Goal: Obtain resource: Download file/media

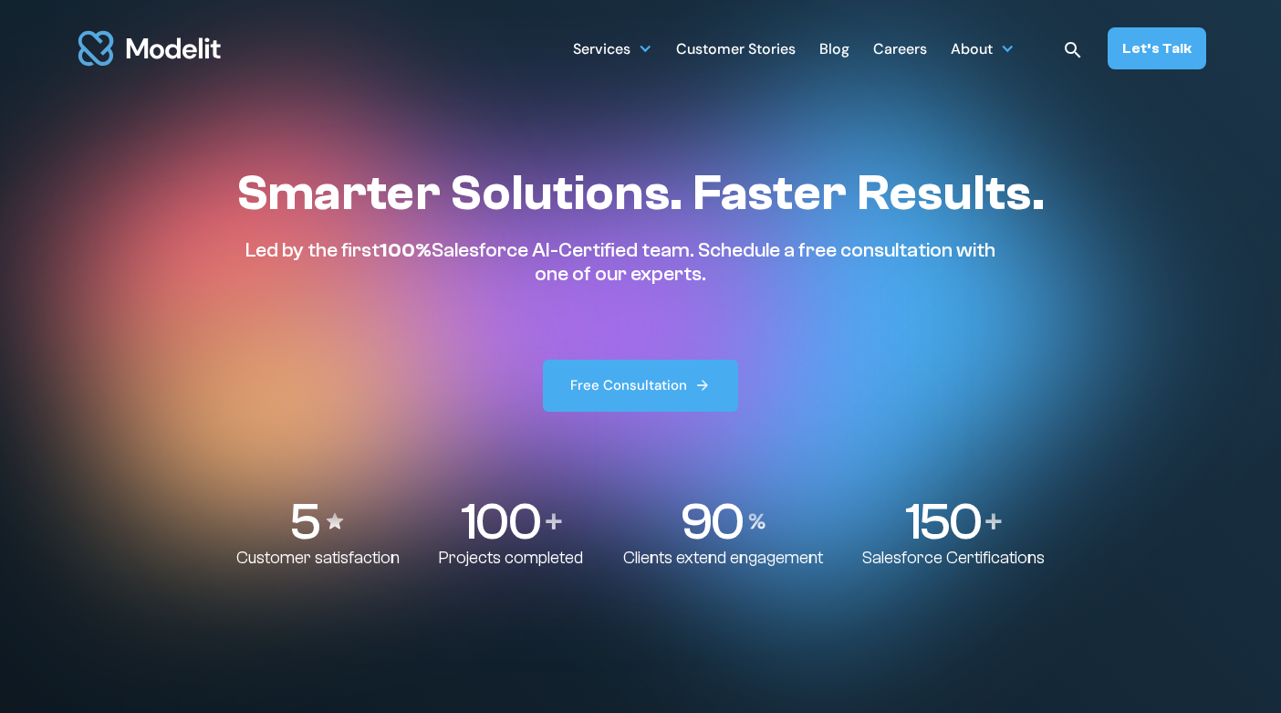
click at [839, 51] on div "Blog" at bounding box center [834, 51] width 30 height 36
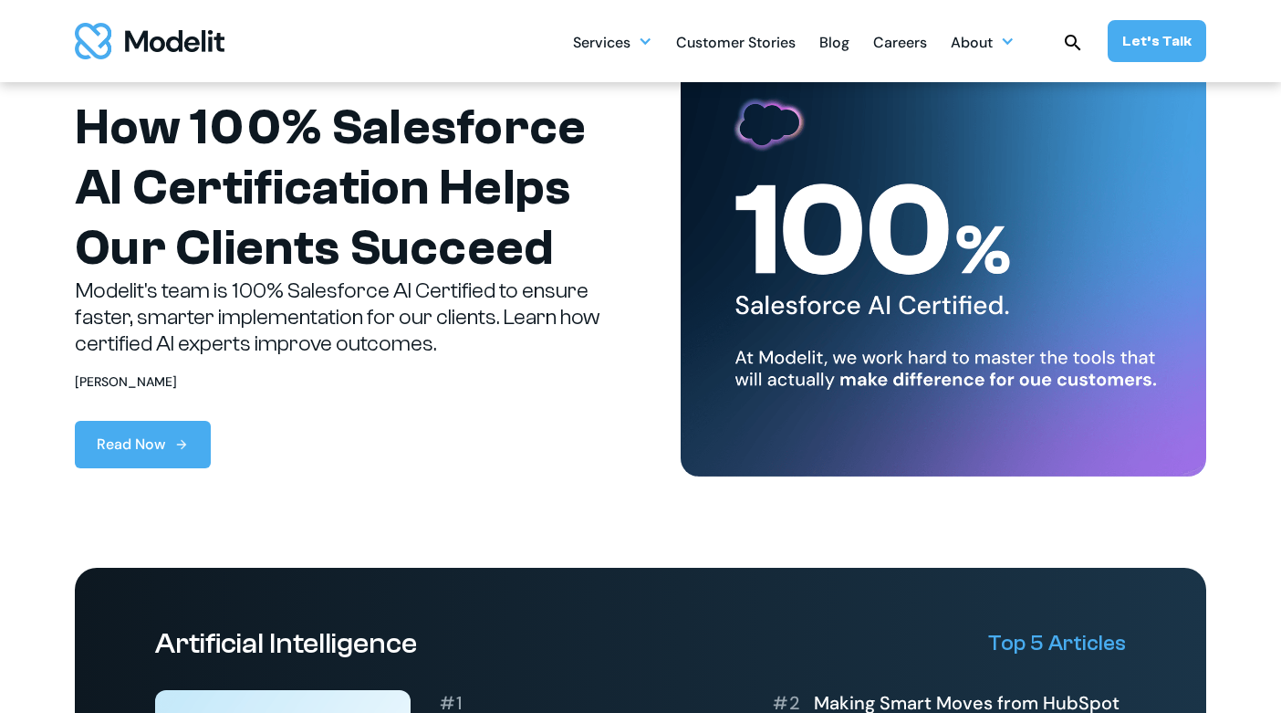
scroll to position [122, 0]
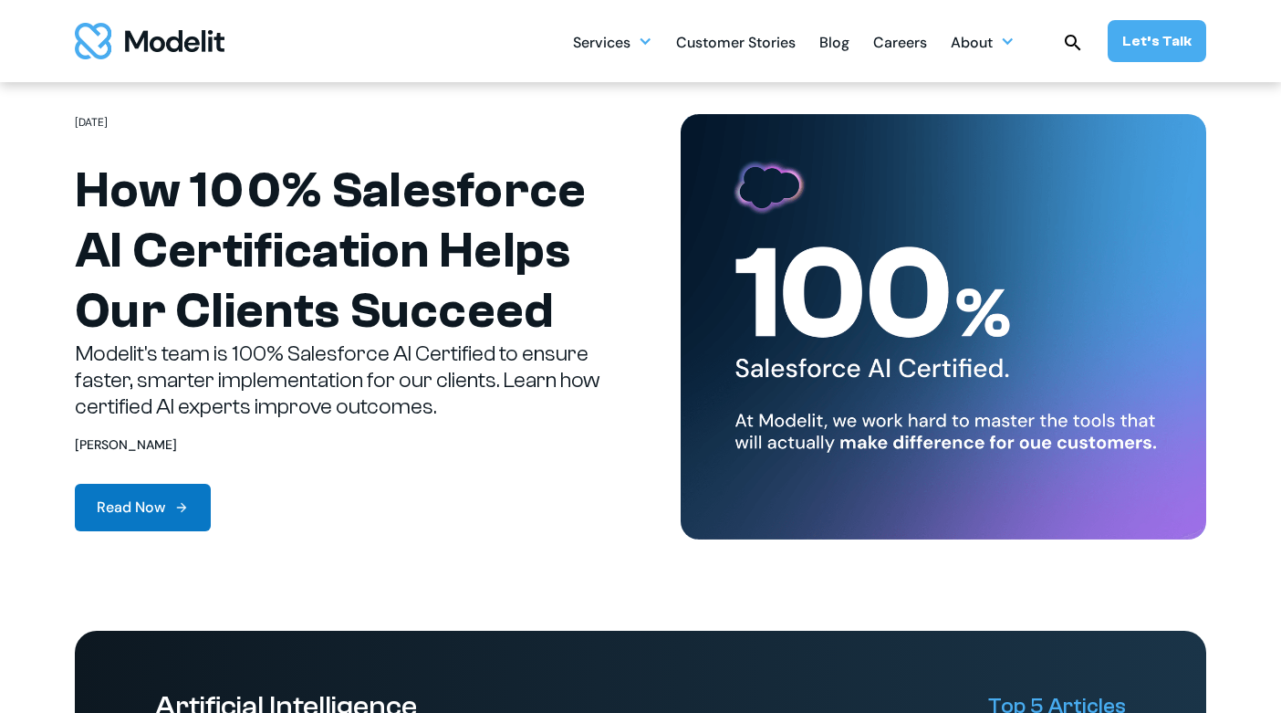
click at [166, 486] on link "Read Now" at bounding box center [143, 507] width 136 height 47
click at [162, 501] on div "Read Now" at bounding box center [131, 507] width 68 height 22
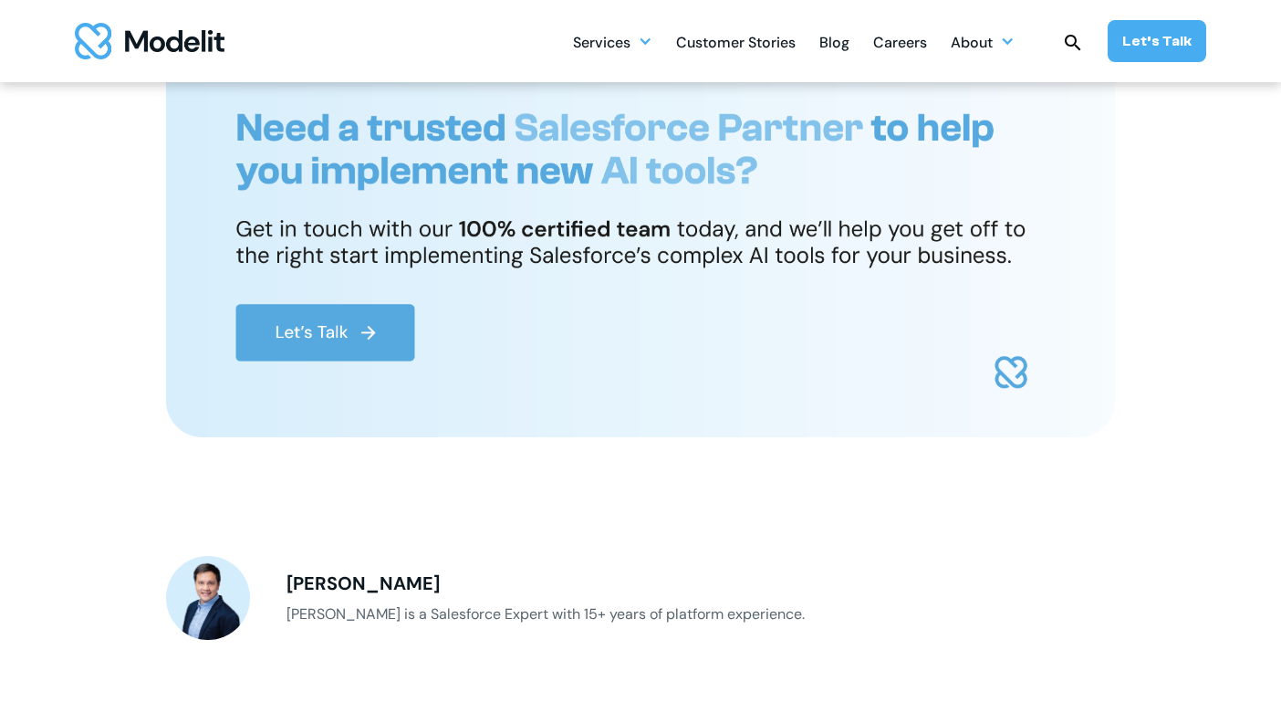
scroll to position [2405, 0]
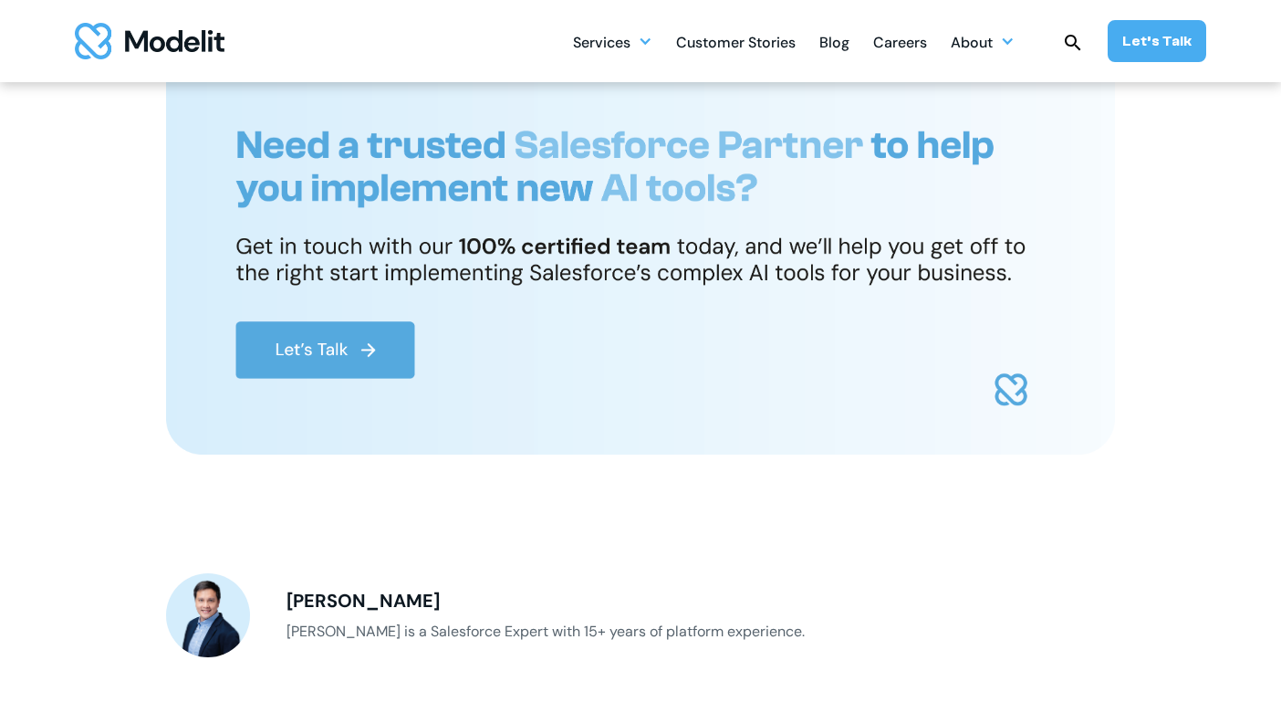
click at [339, 350] on img at bounding box center [640, 251] width 949 height 406
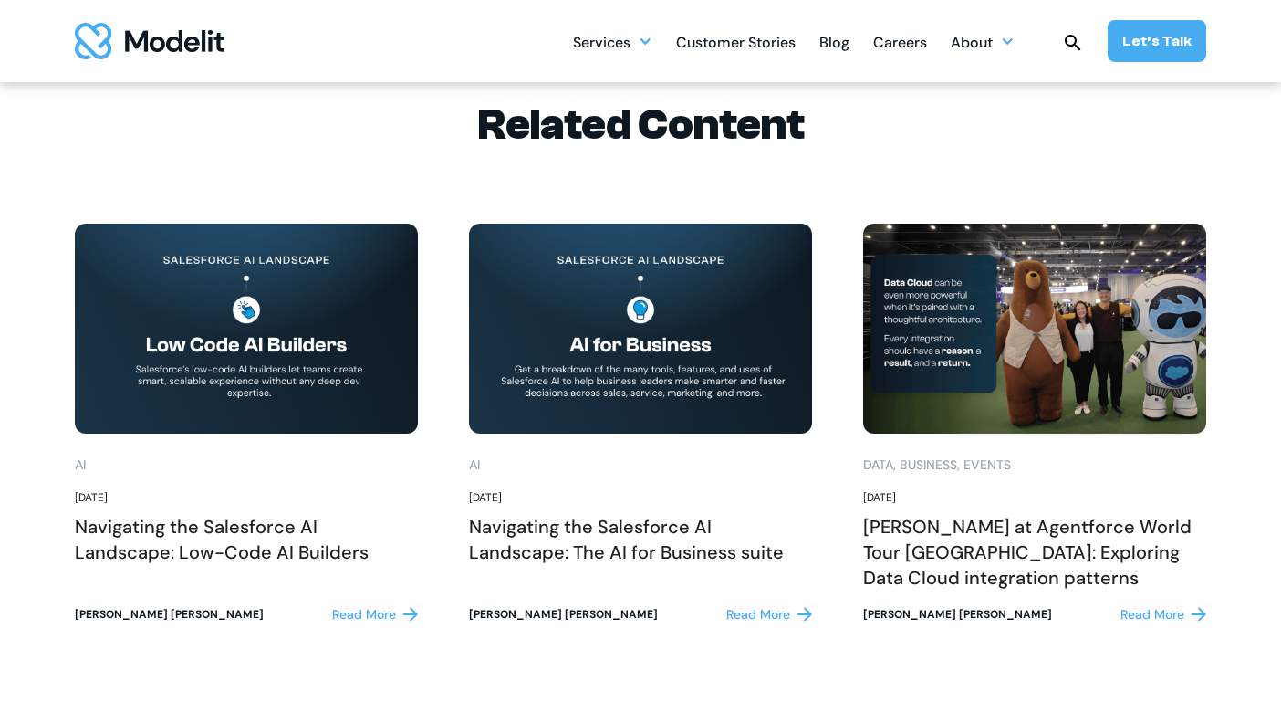
scroll to position [3352, 0]
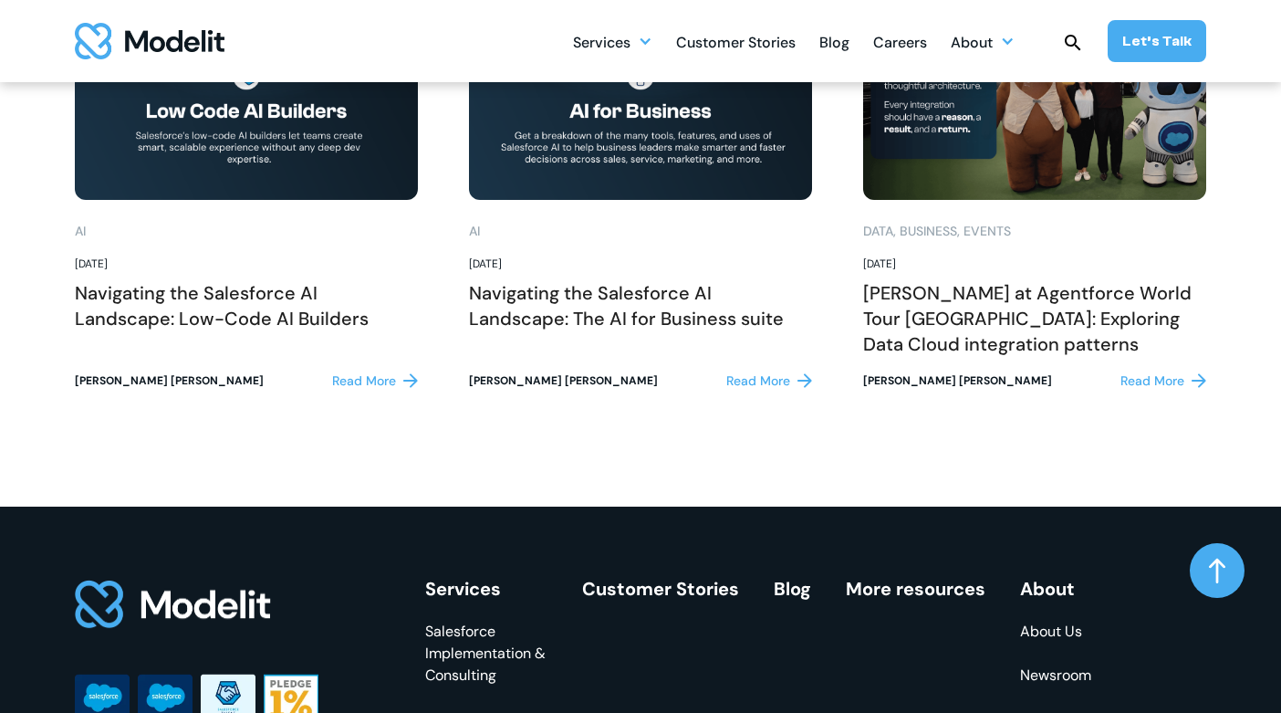
click at [208, 396] on div "AI , August 4, 2025 Navigating the Salesforce AI Landscape: Low-Code AI Builder…" at bounding box center [246, 299] width 343 height 199
click at [358, 381] on div "Read More" at bounding box center [364, 380] width 64 height 19
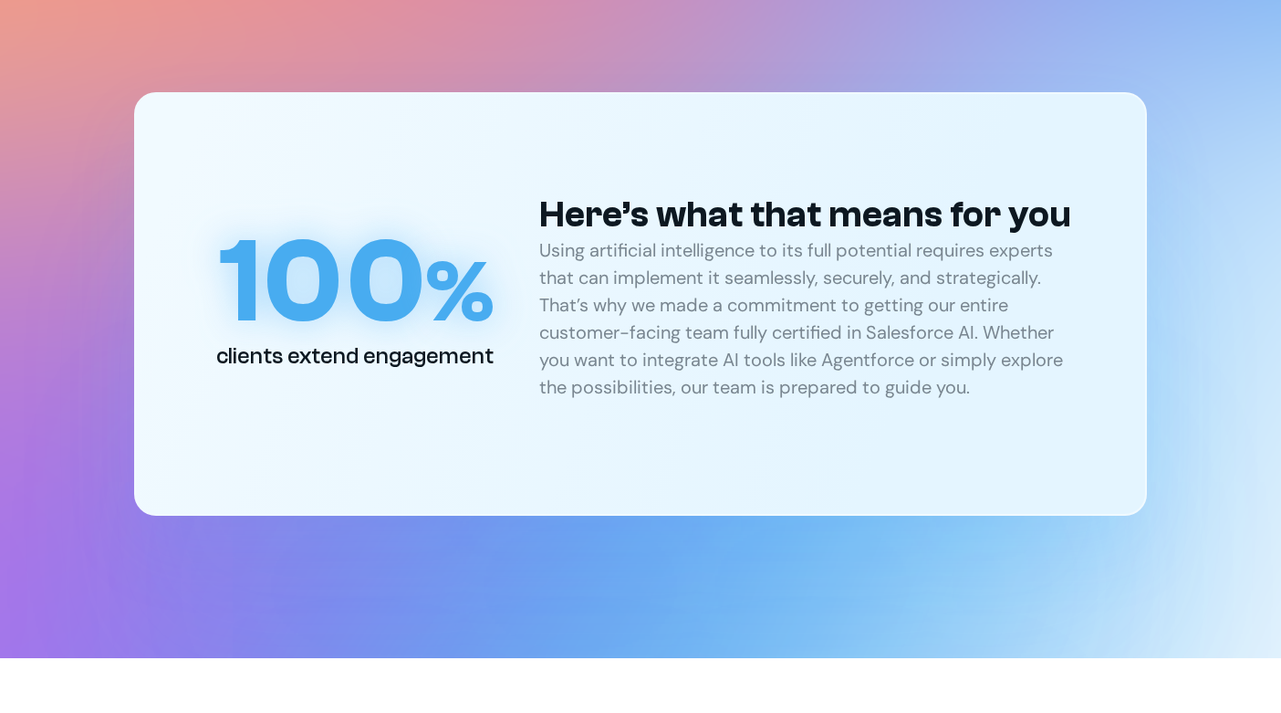
scroll to position [3246, 0]
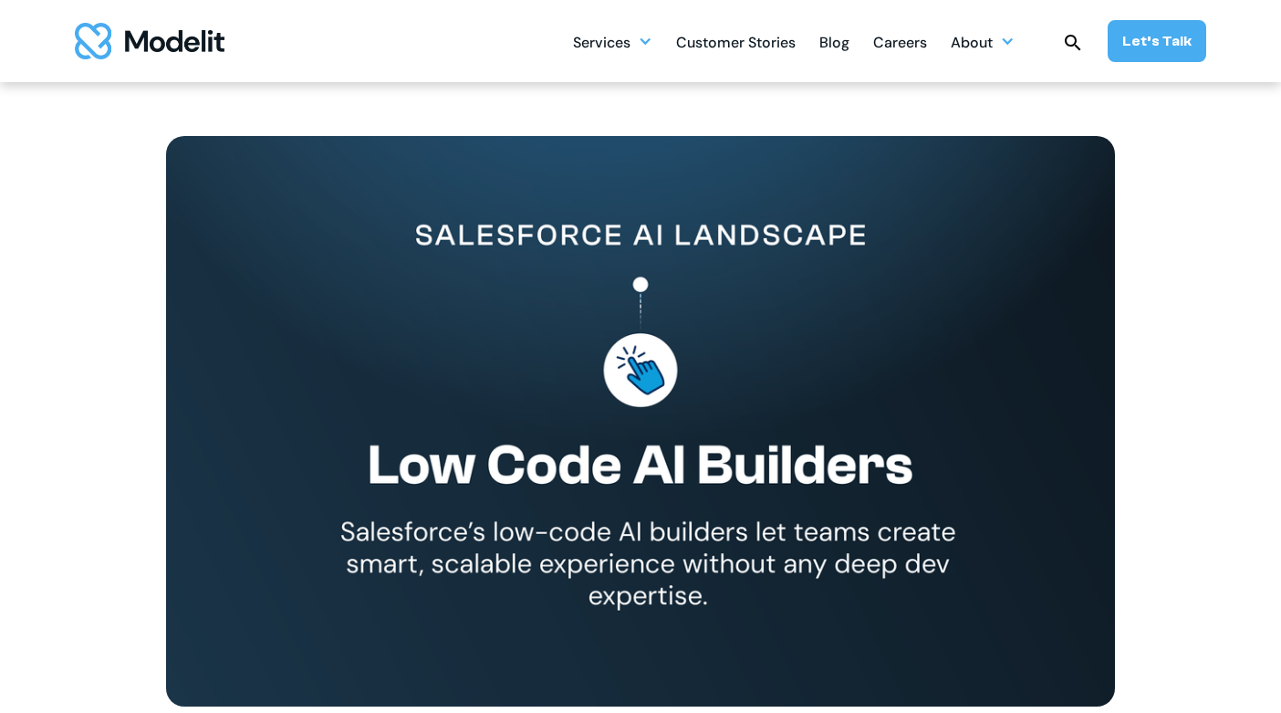
scroll to position [203, 0]
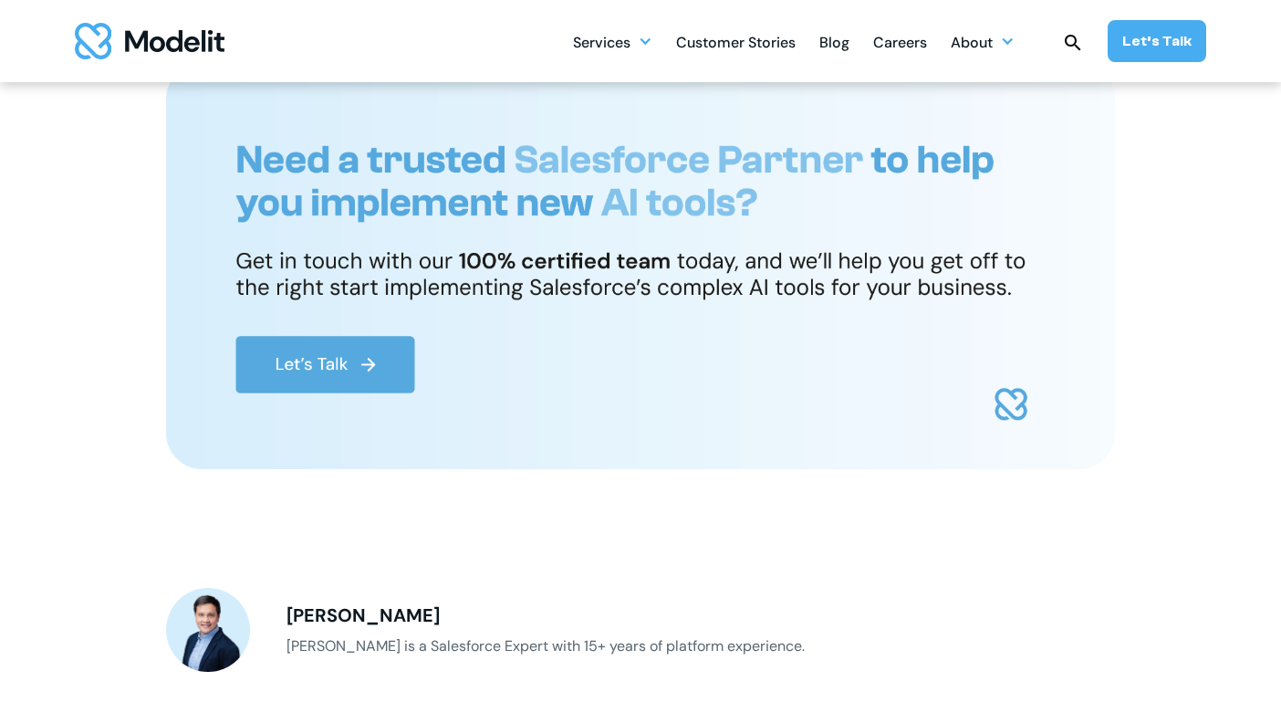
scroll to position [2389, 0]
click at [370, 370] on img at bounding box center [640, 267] width 949 height 406
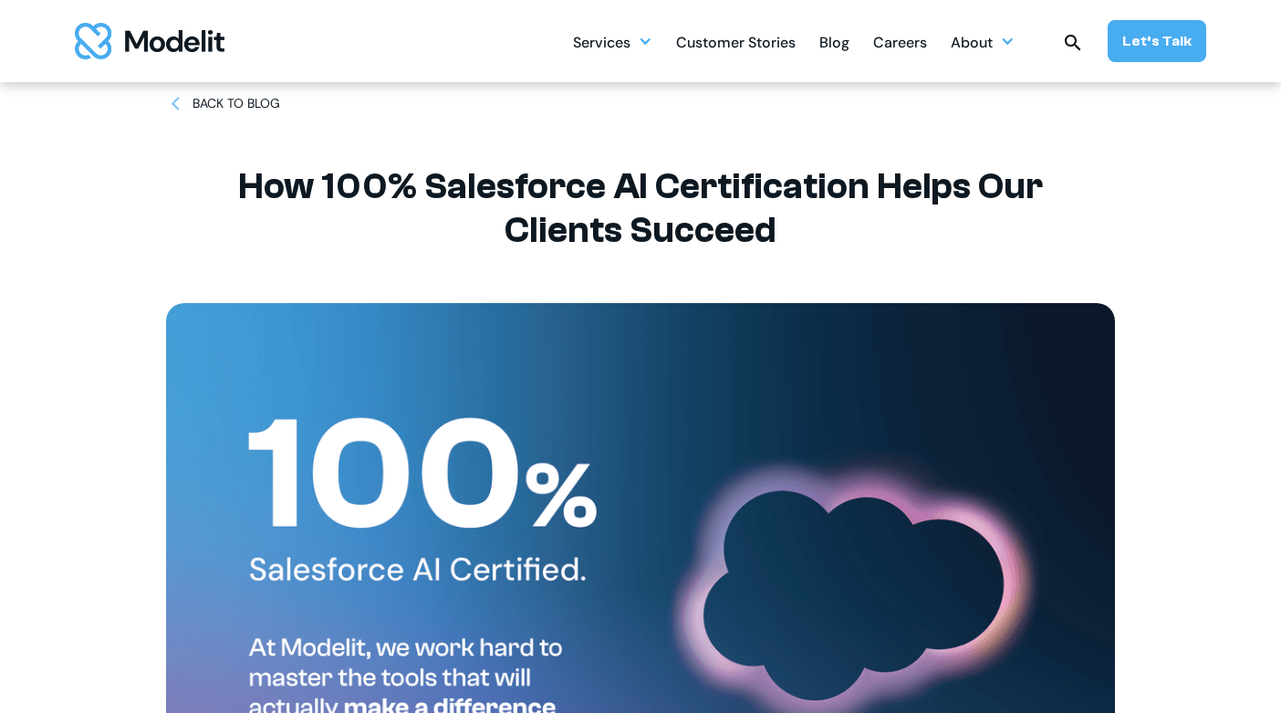
scroll to position [0, 0]
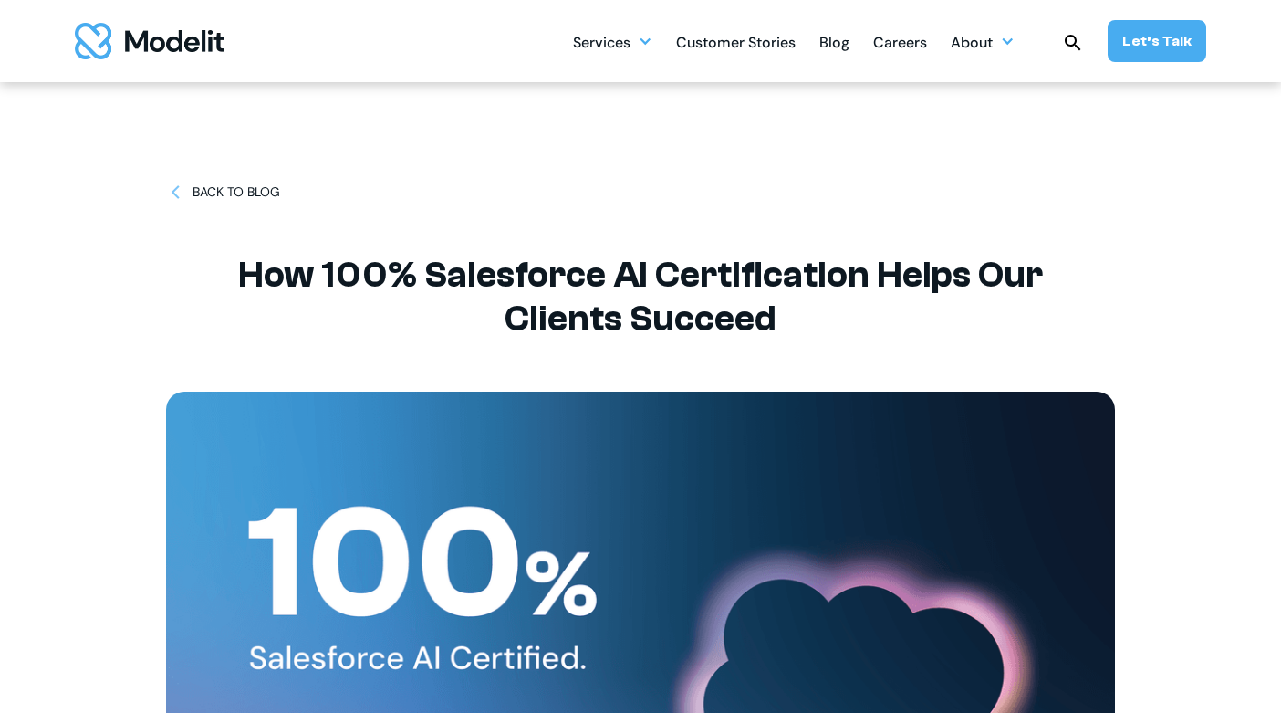
click at [235, 196] on div "BACK TO BLOG" at bounding box center [237, 191] width 88 height 19
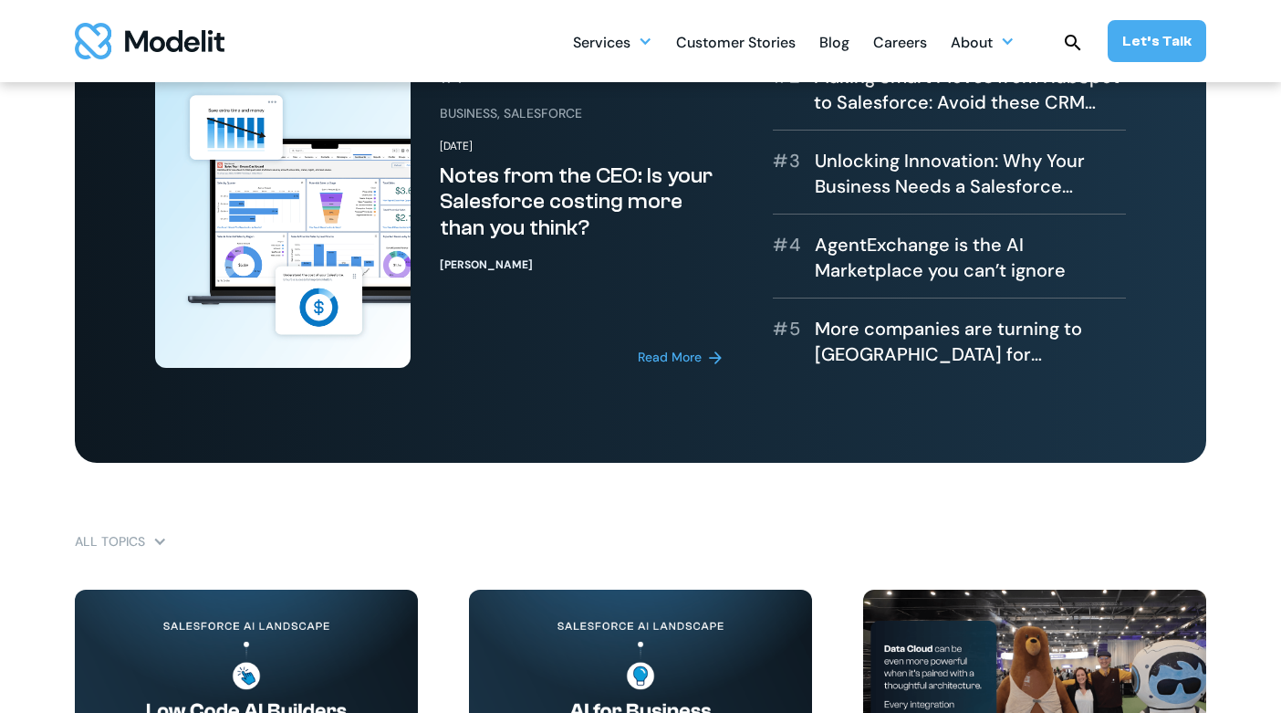
scroll to position [713, 0]
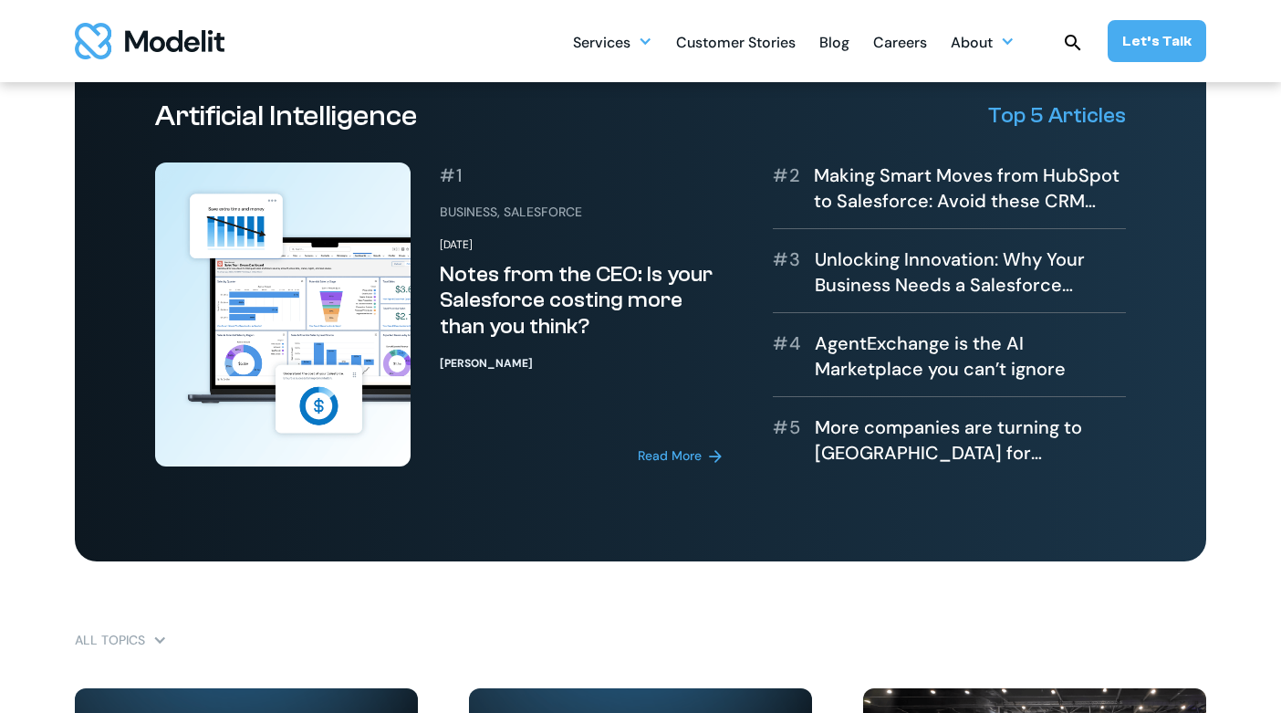
click at [685, 453] on div "Read More" at bounding box center [670, 455] width 64 height 19
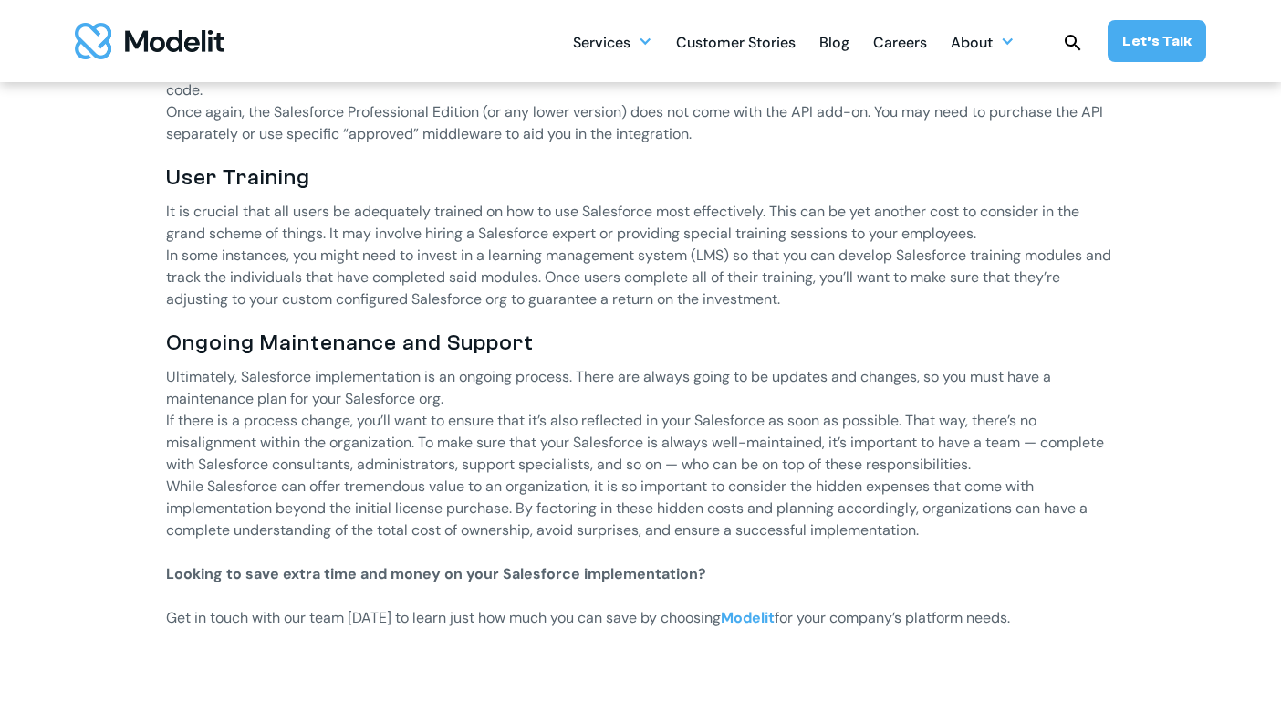
scroll to position [1475, 0]
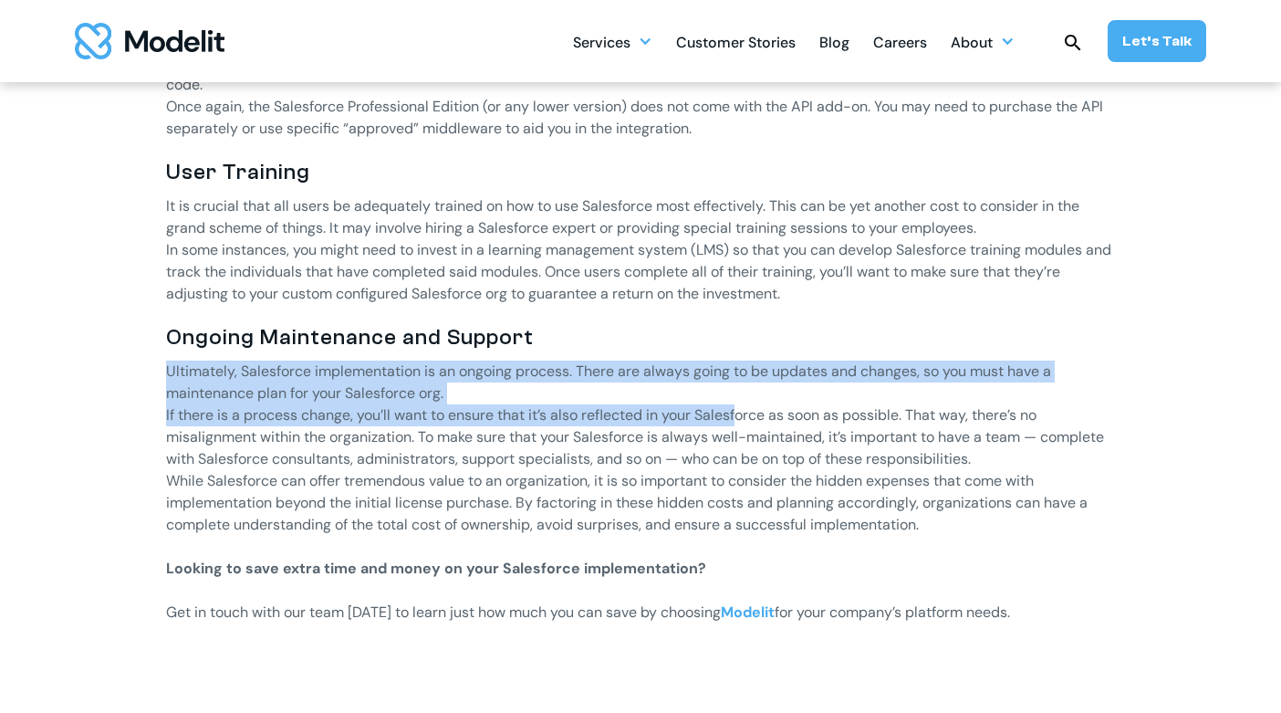
drag, startPoint x: 168, startPoint y: 377, endPoint x: 741, endPoint y: 410, distance: 573.9
click at [741, 410] on div "Customization and Configuration Each organization has its own DNA, so to speak.…" at bounding box center [640, 101] width 949 height 1046
click at [741, 410] on p "If there is a process change, you’ll want to ensure that it’s also reflected in…" at bounding box center [640, 437] width 949 height 66
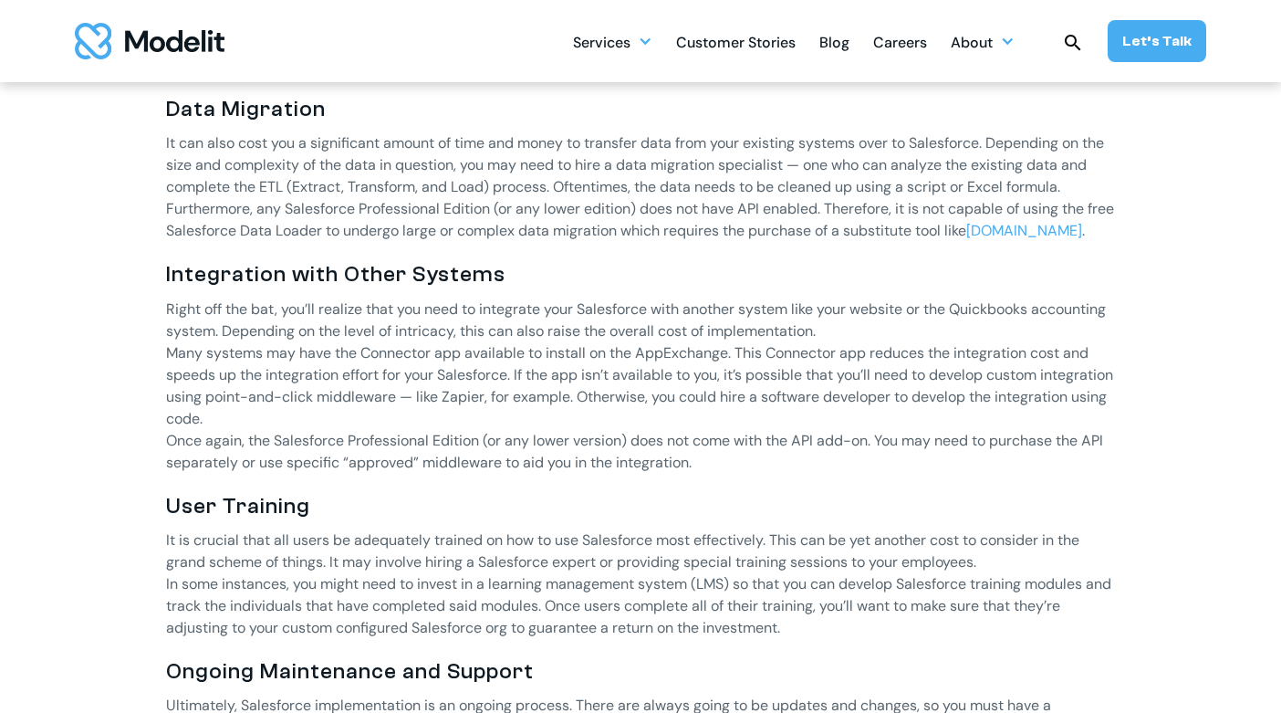
scroll to position [1218, 0]
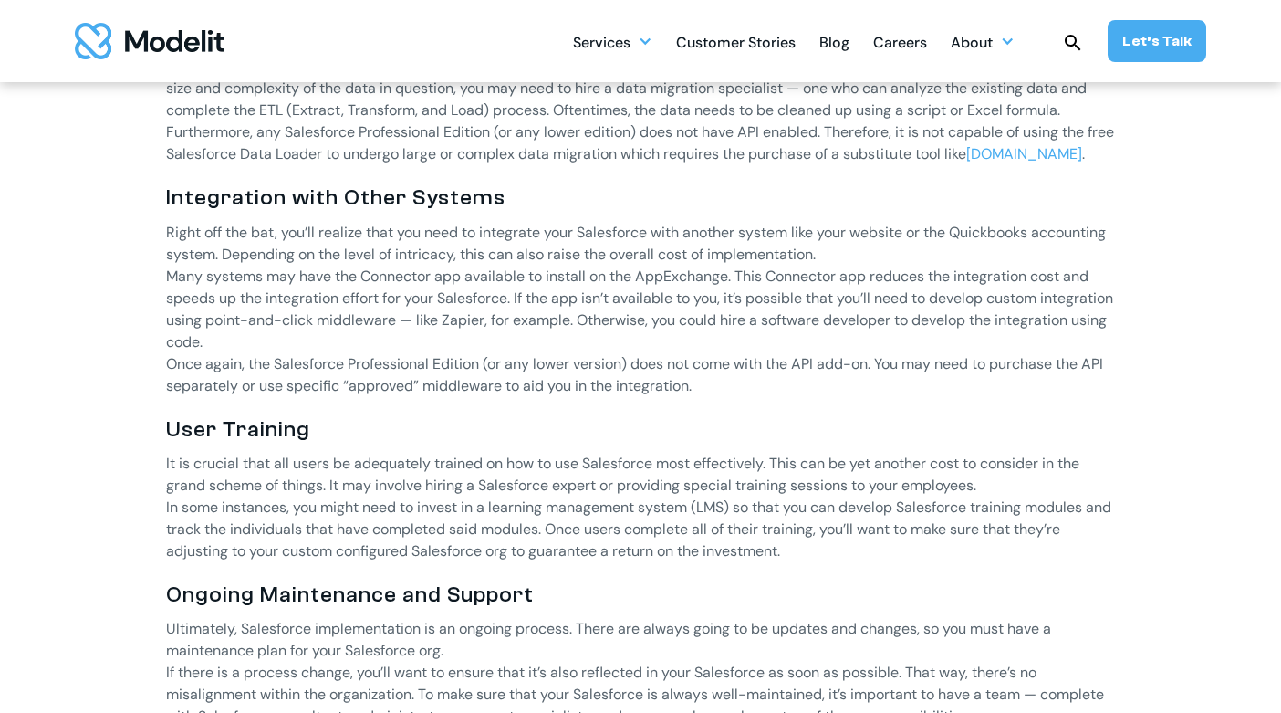
click at [170, 276] on p "Many systems may have the Connector app available to install on the AppExchange…" at bounding box center [640, 309] width 949 height 88
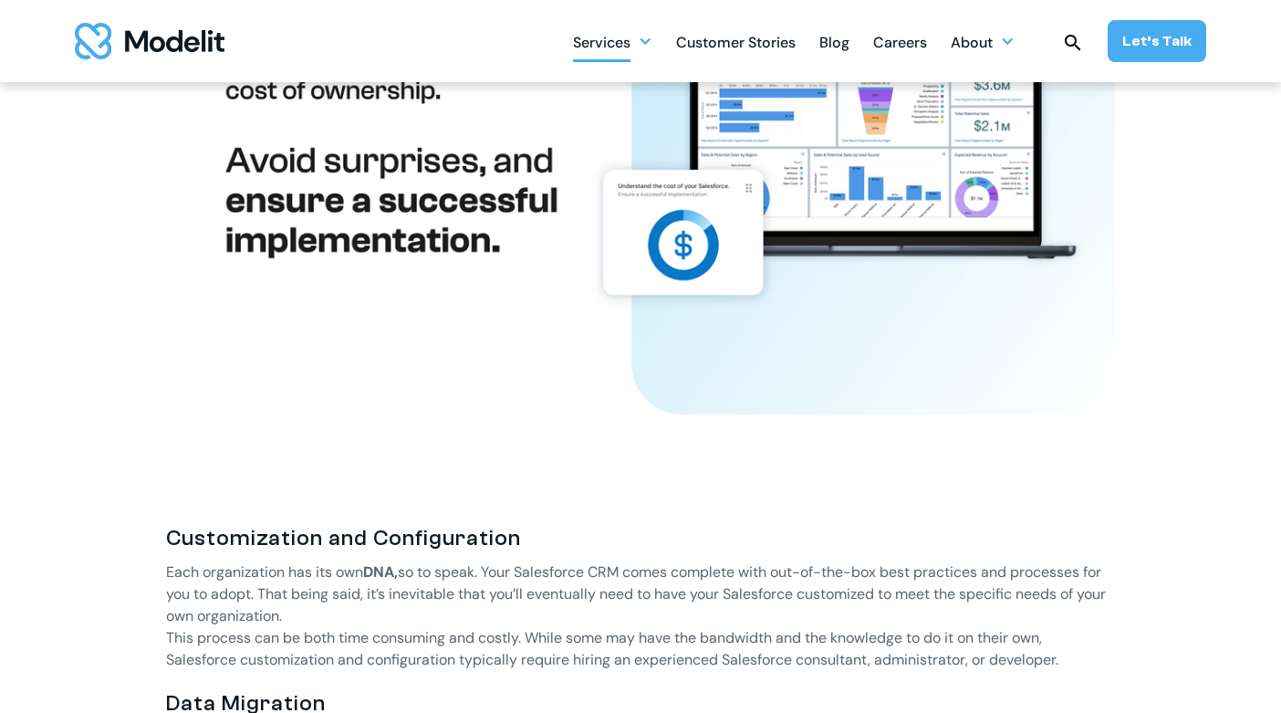
scroll to position [0, 0]
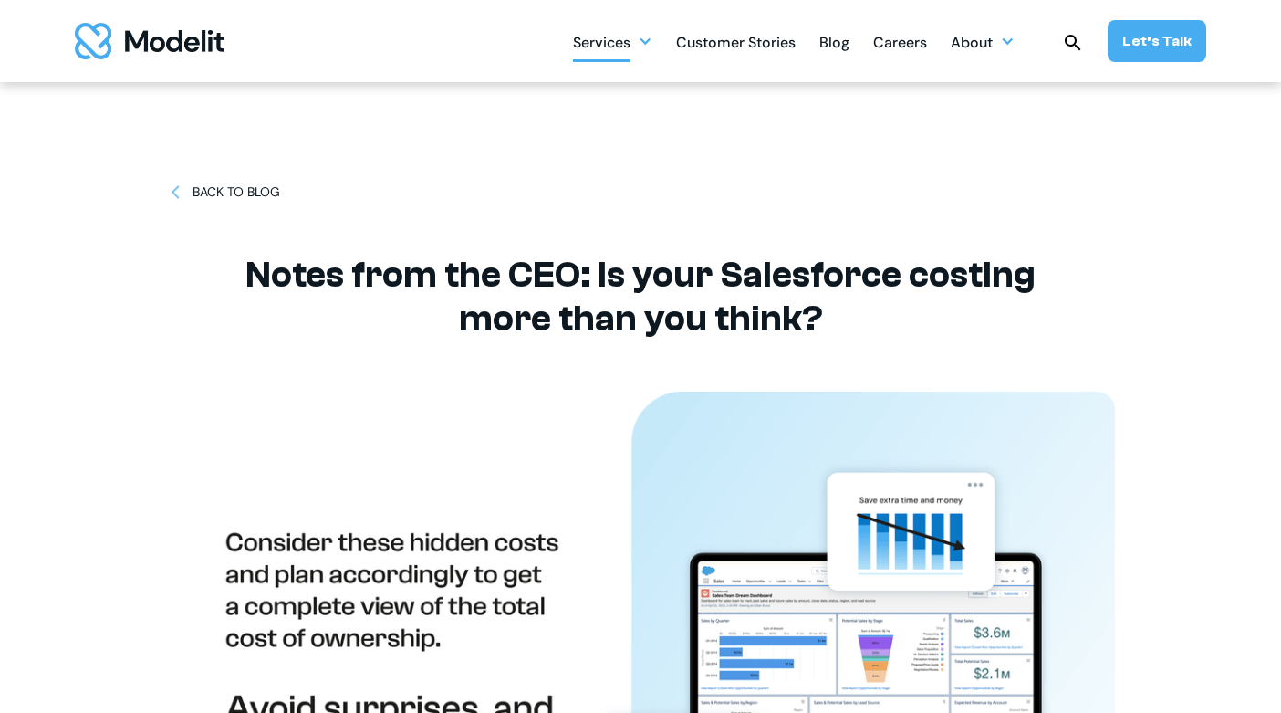
click at [638, 39] on div "Services" at bounding box center [612, 42] width 79 height 36
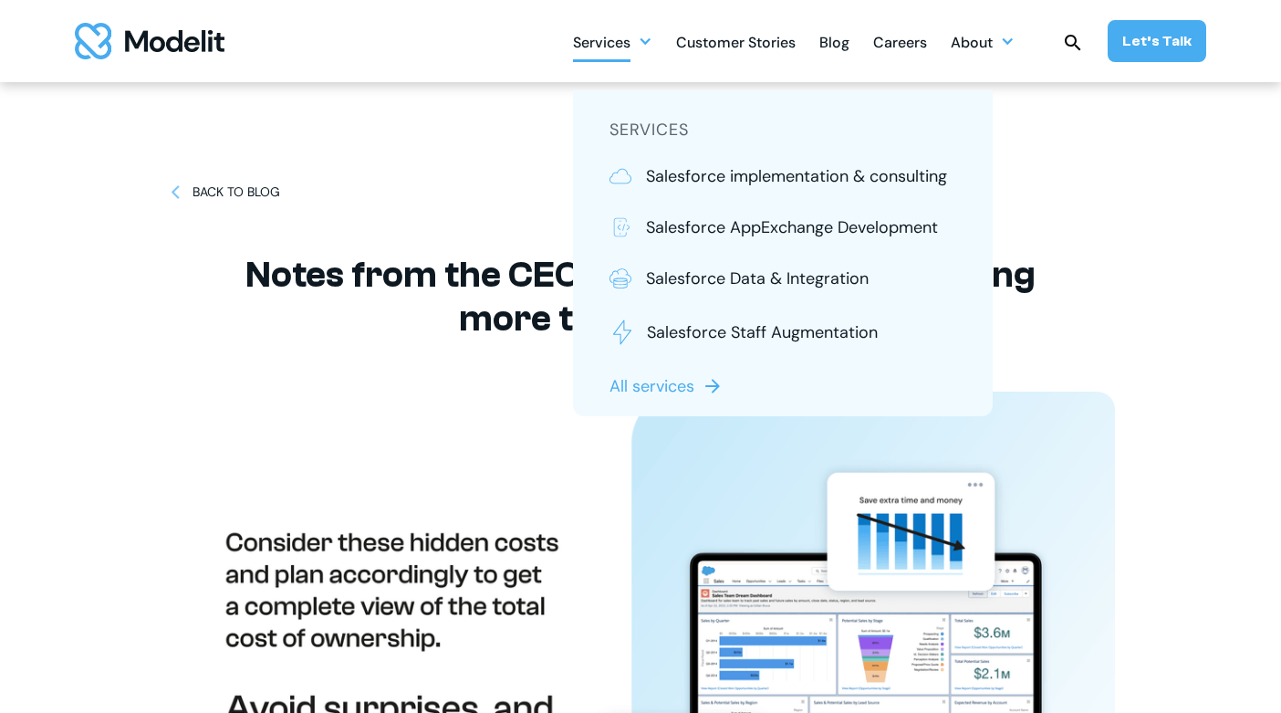
click at [849, 42] on div "Blog" at bounding box center [834, 44] width 30 height 36
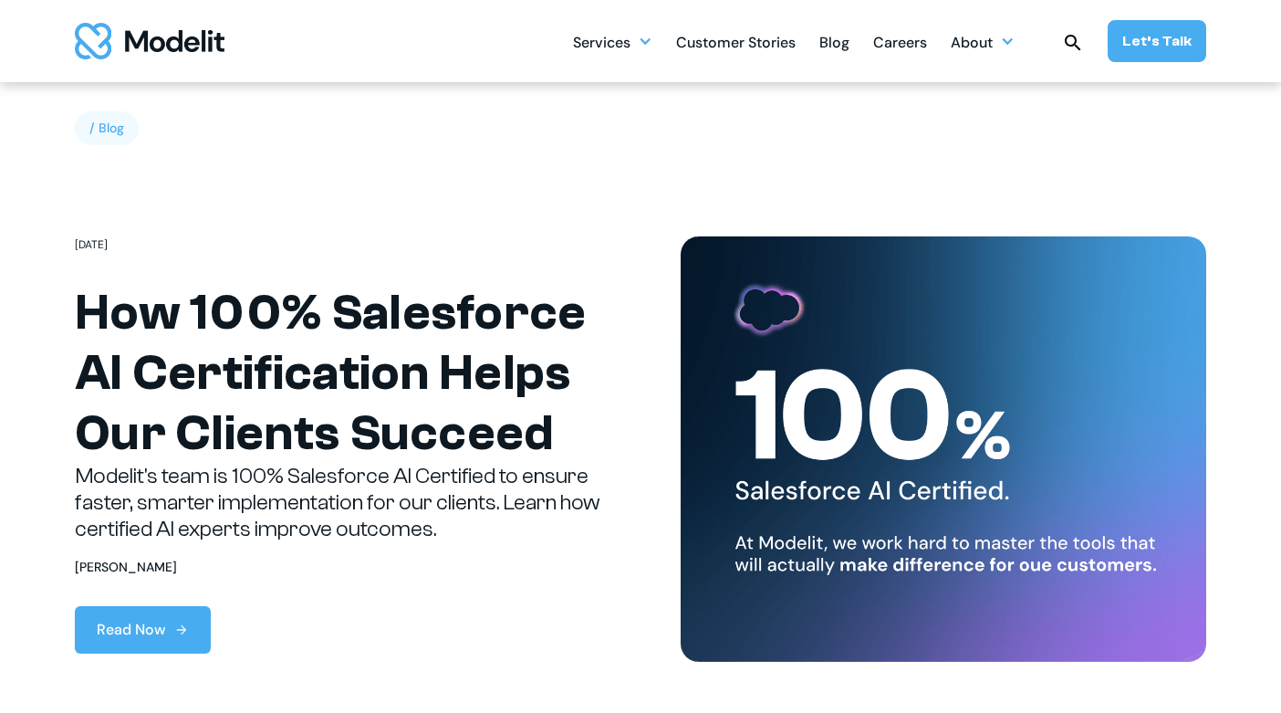
click at [766, 42] on div "Customer Stories" at bounding box center [736, 44] width 120 height 36
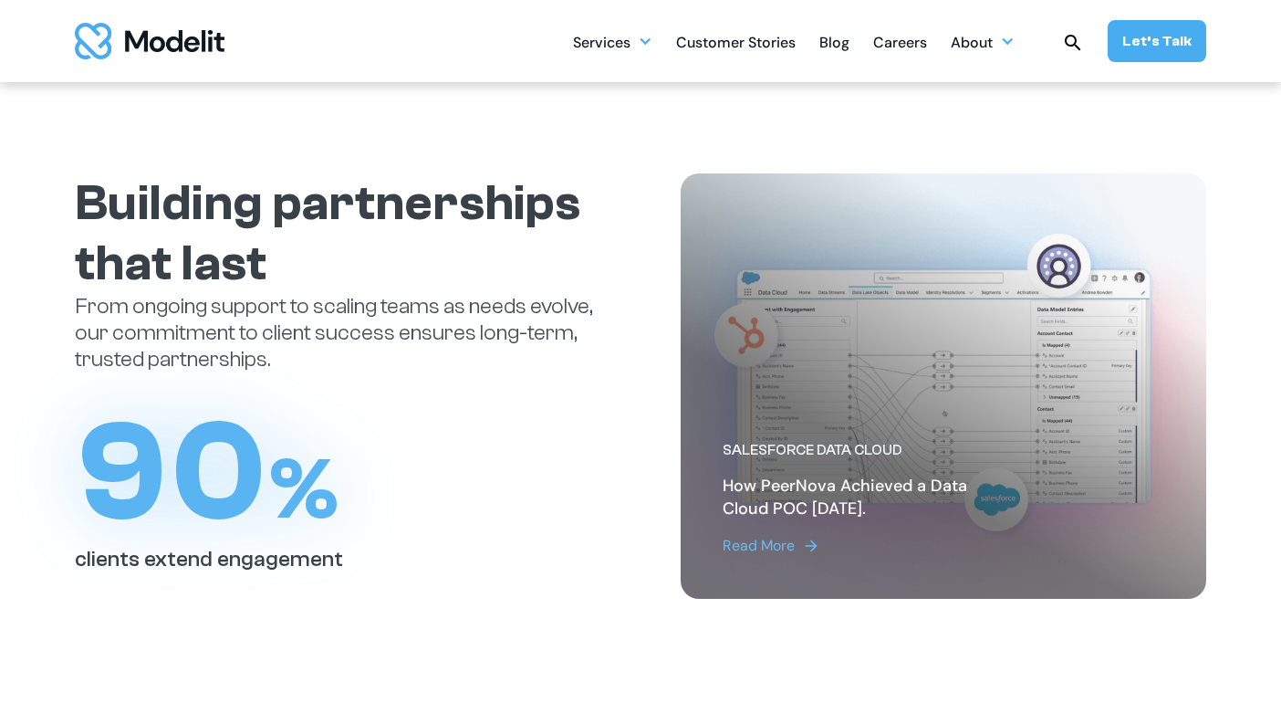
click at [843, 43] on div "Blog" at bounding box center [834, 44] width 30 height 36
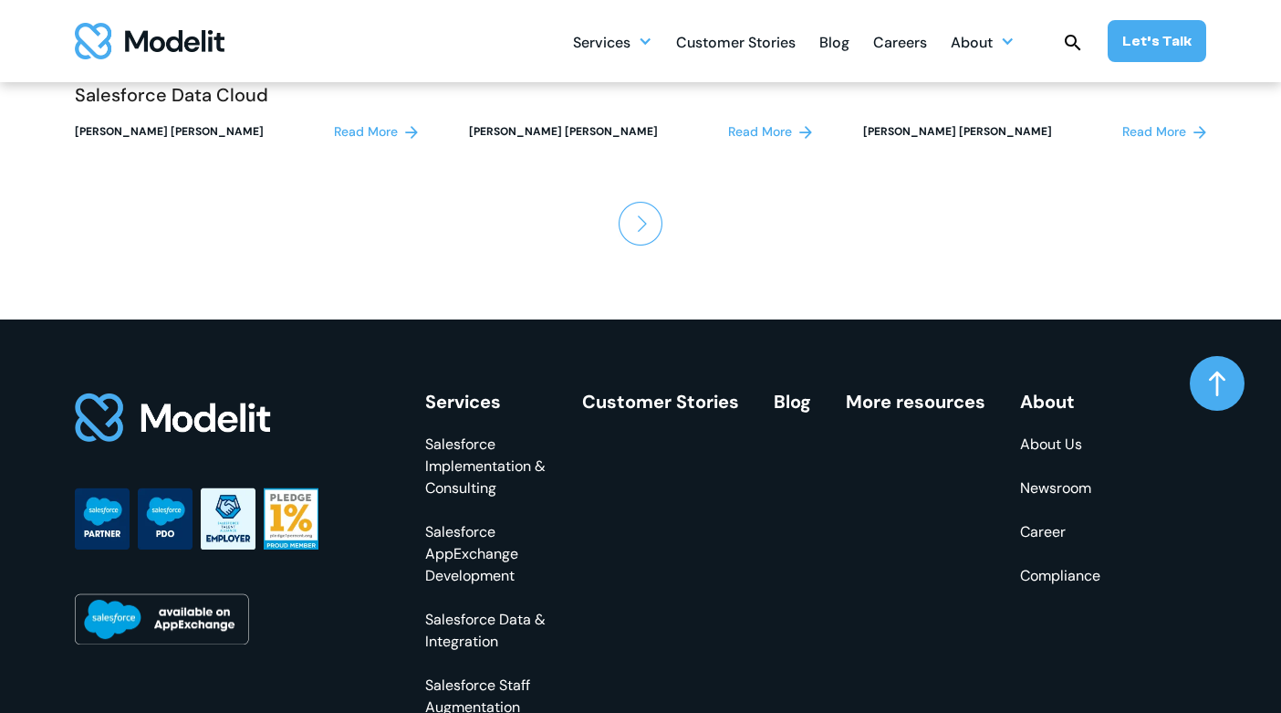
scroll to position [2425, 0]
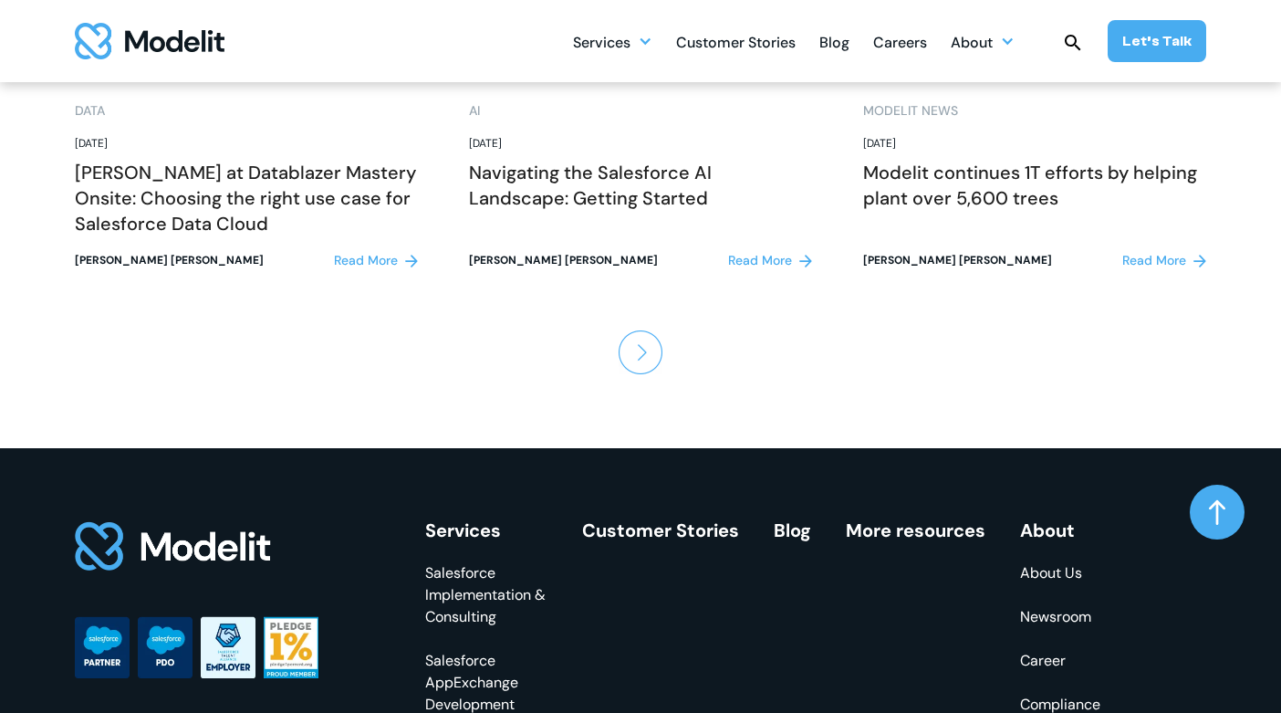
click at [634, 364] on img "Next Page" at bounding box center [641, 352] width 44 height 44
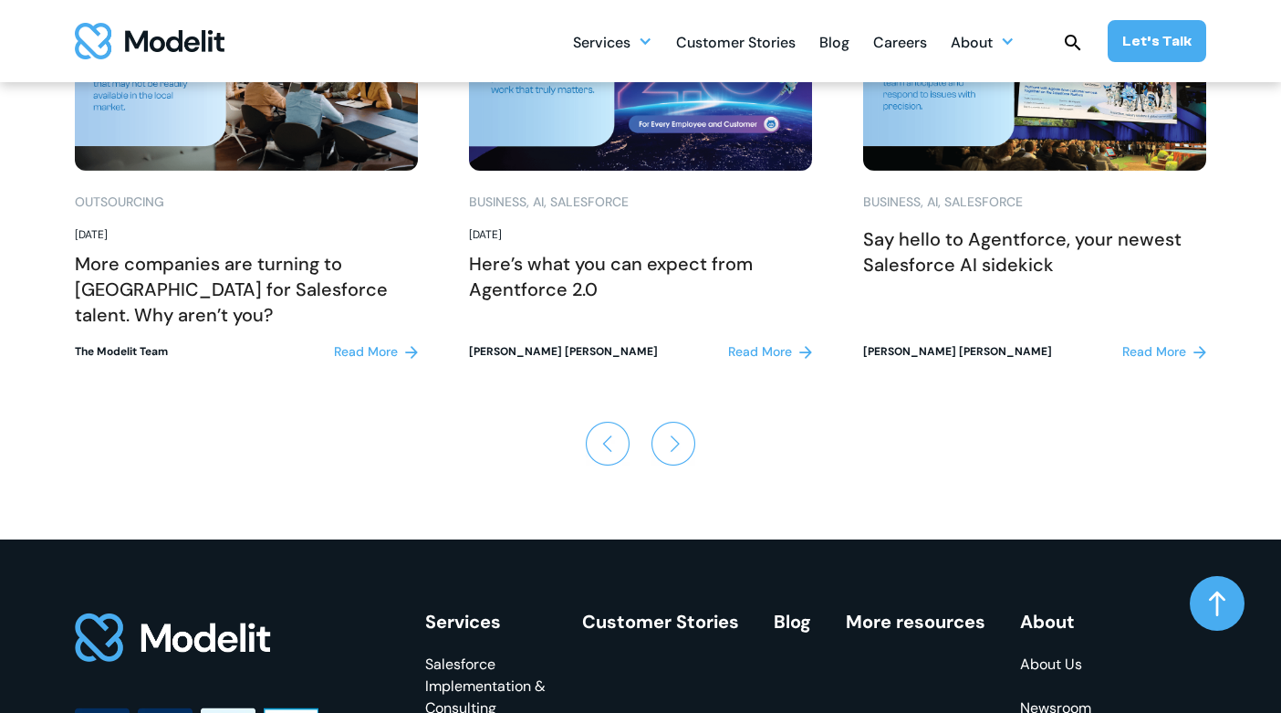
scroll to position [2226, 0]
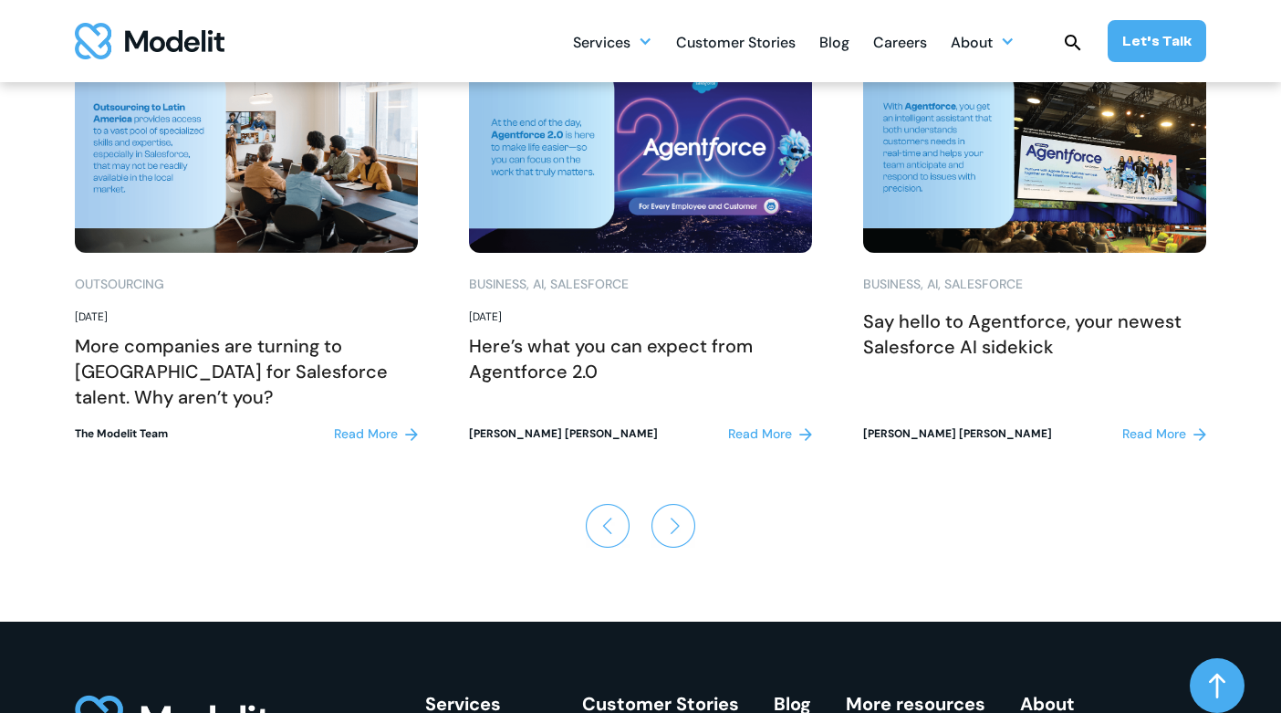
click at [681, 528] on img "Next Page" at bounding box center [673, 526] width 44 height 44
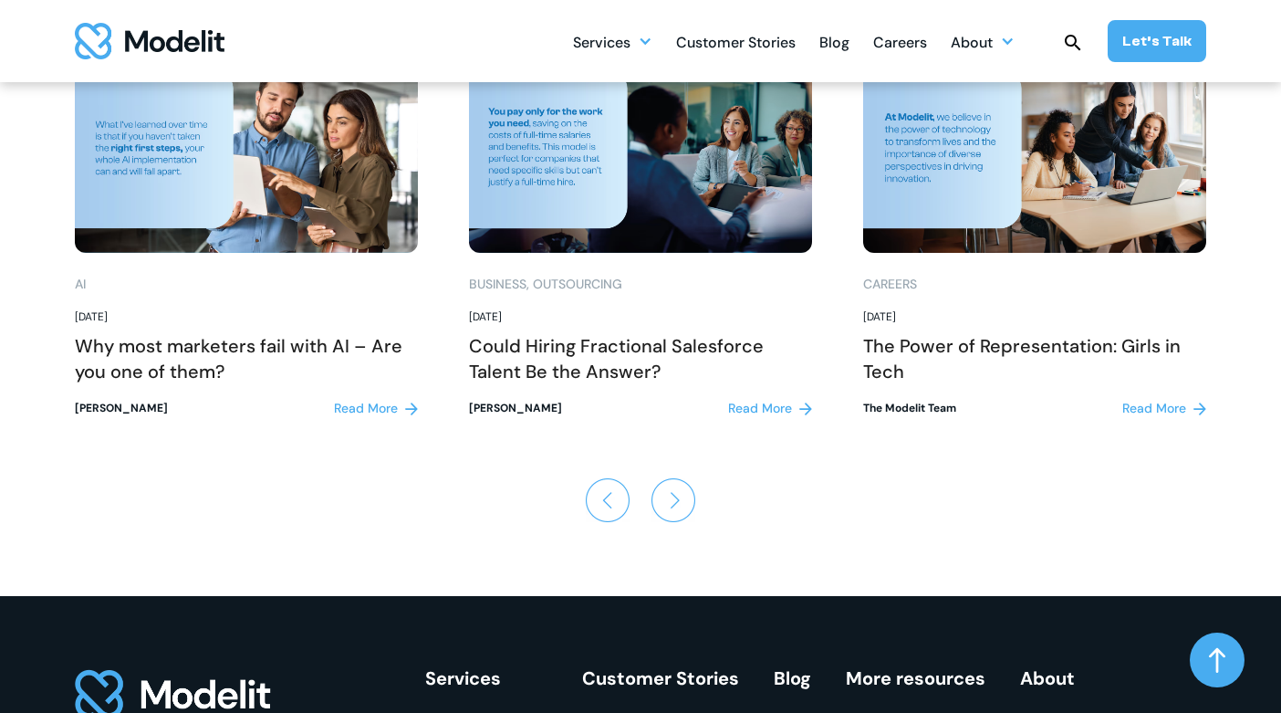
click at [674, 504] on img "Next Page" at bounding box center [673, 500] width 44 height 44
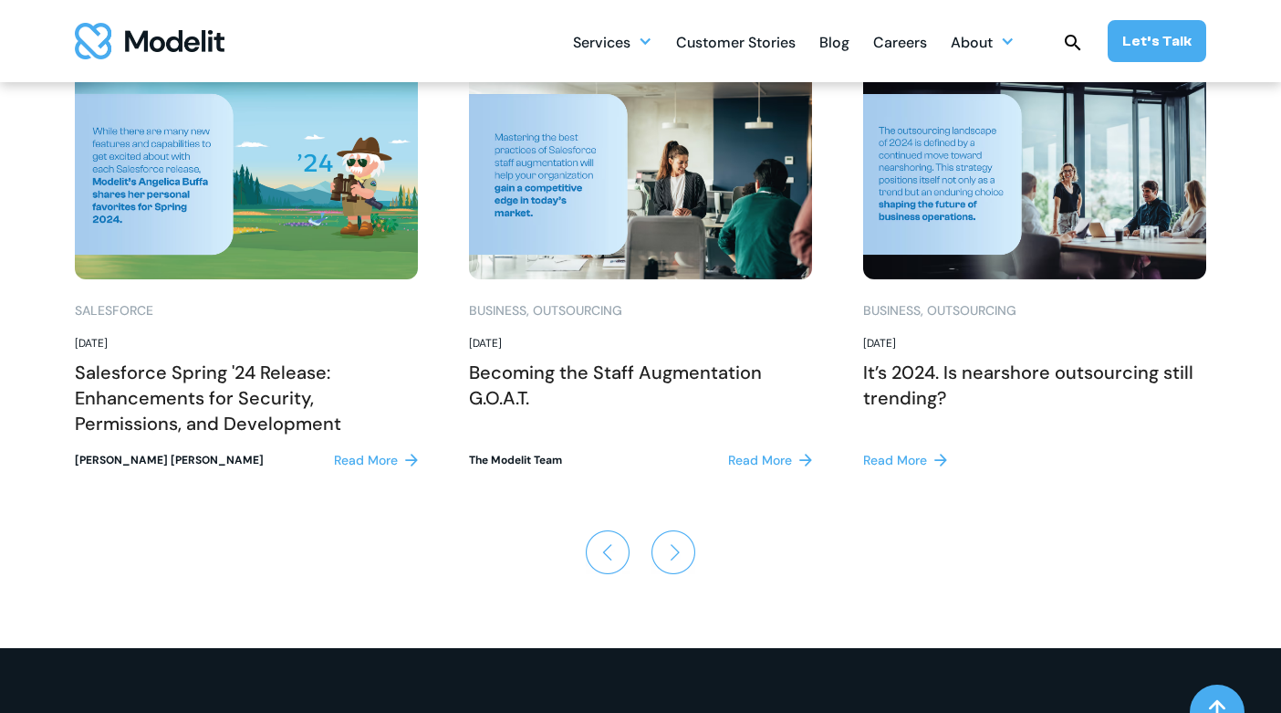
click at [672, 551] on img "Next Page" at bounding box center [673, 552] width 44 height 44
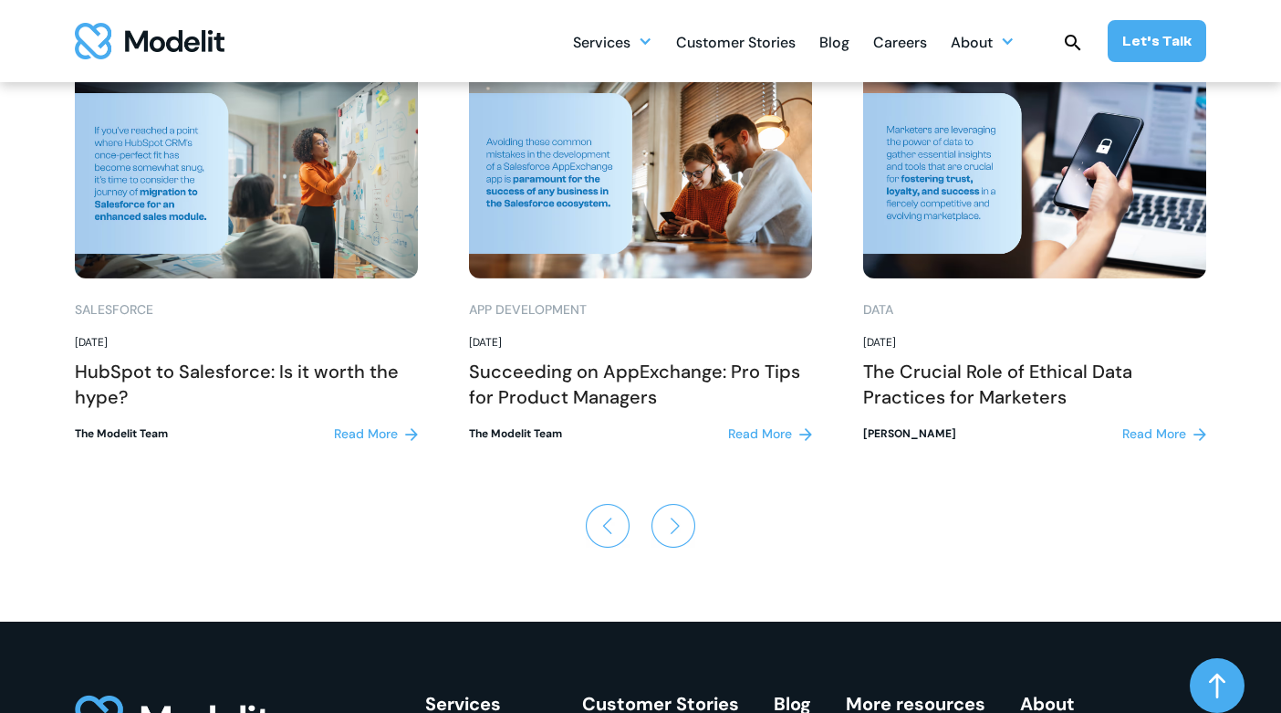
click at [663, 534] on img "Next Page" at bounding box center [673, 526] width 44 height 44
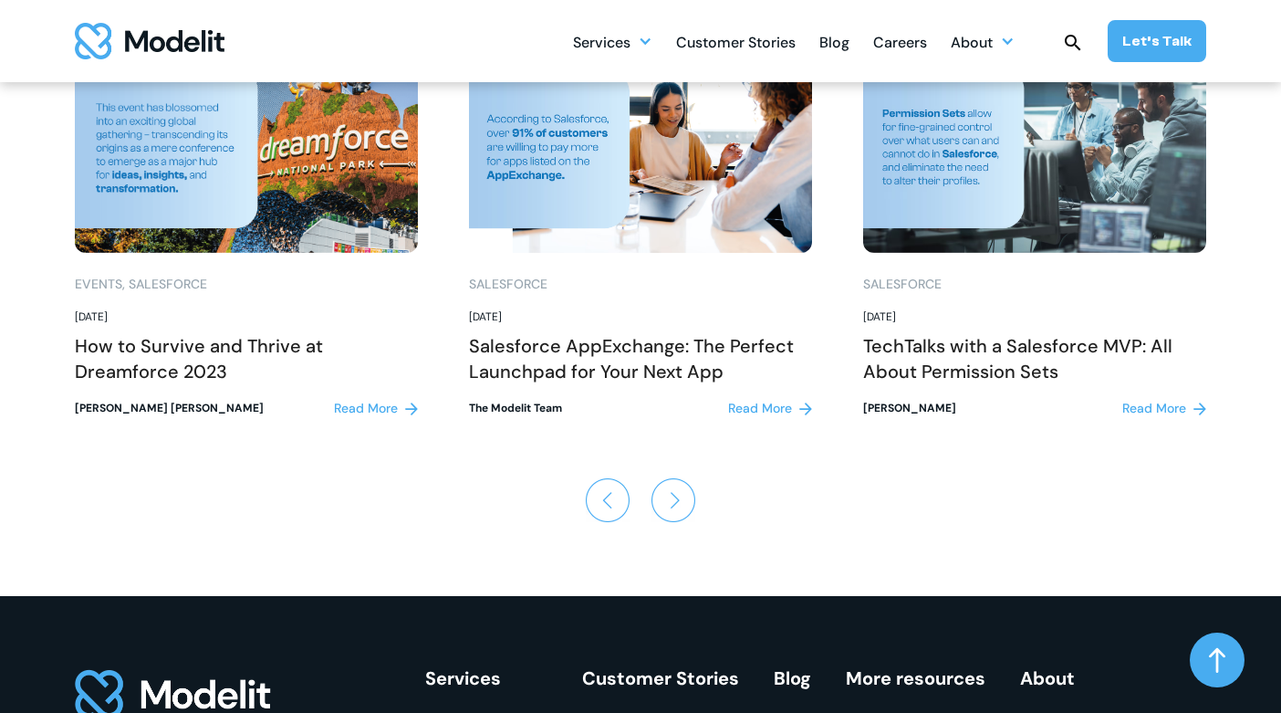
click at [663, 501] on img "Next Page" at bounding box center [673, 500] width 44 height 44
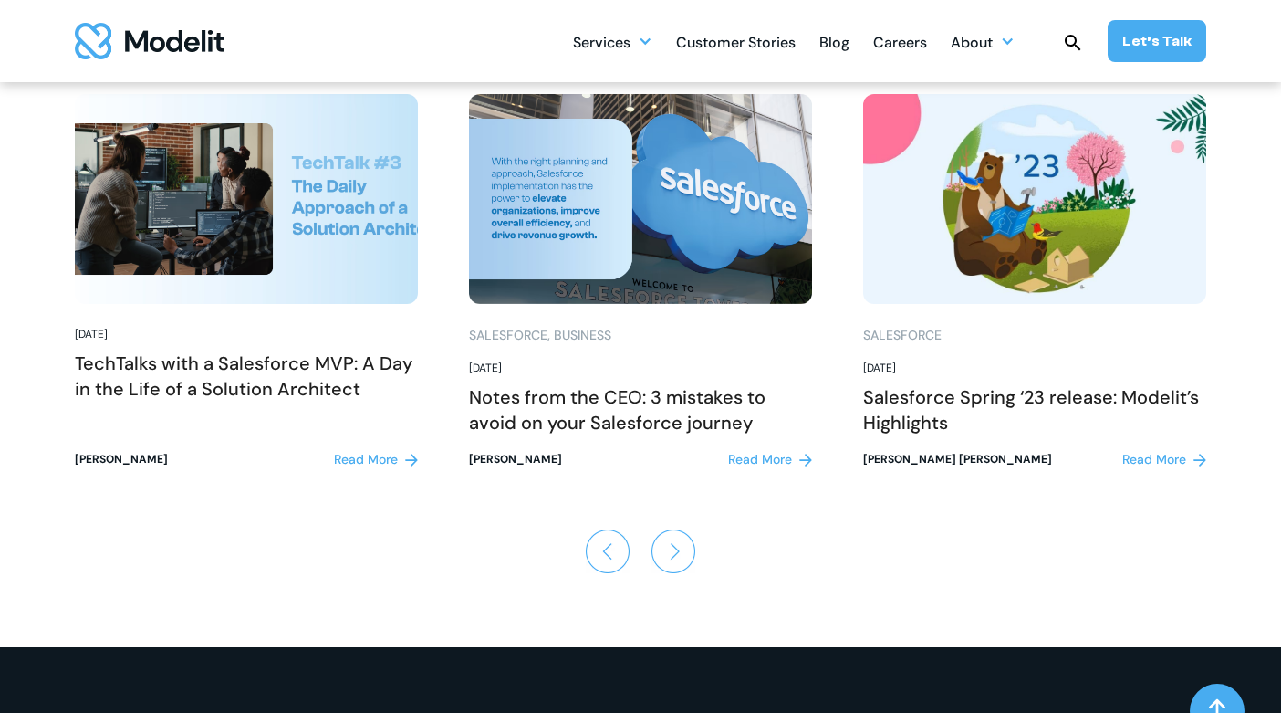
click at [679, 536] on img "Next Page" at bounding box center [673, 551] width 44 height 44
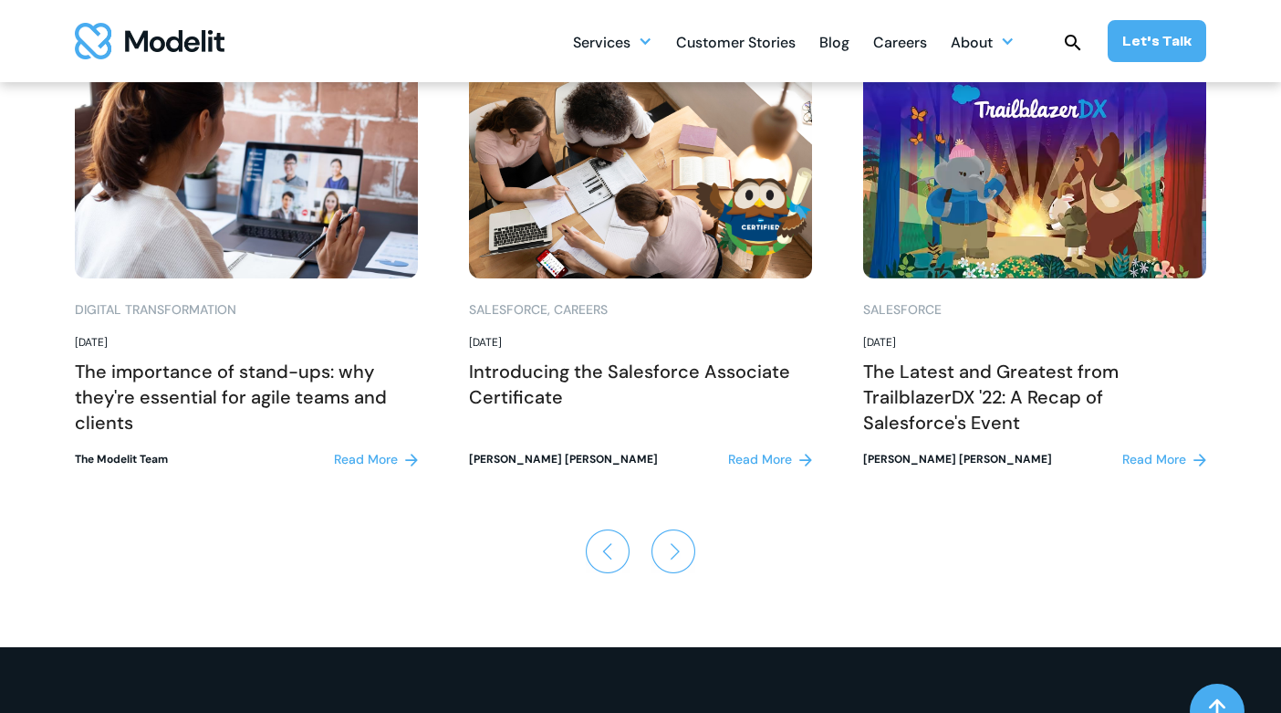
click at [681, 552] on img "Next Page" at bounding box center [673, 551] width 44 height 44
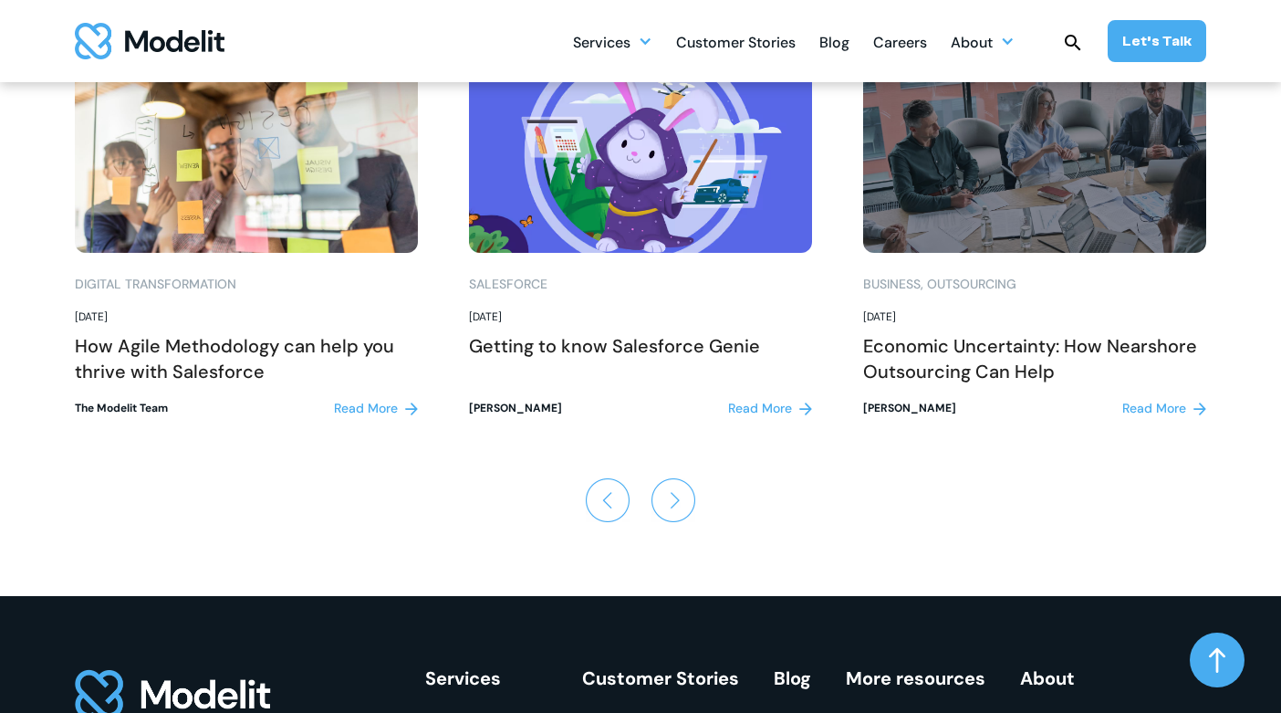
click at [680, 502] on img "Next Page" at bounding box center [673, 500] width 44 height 44
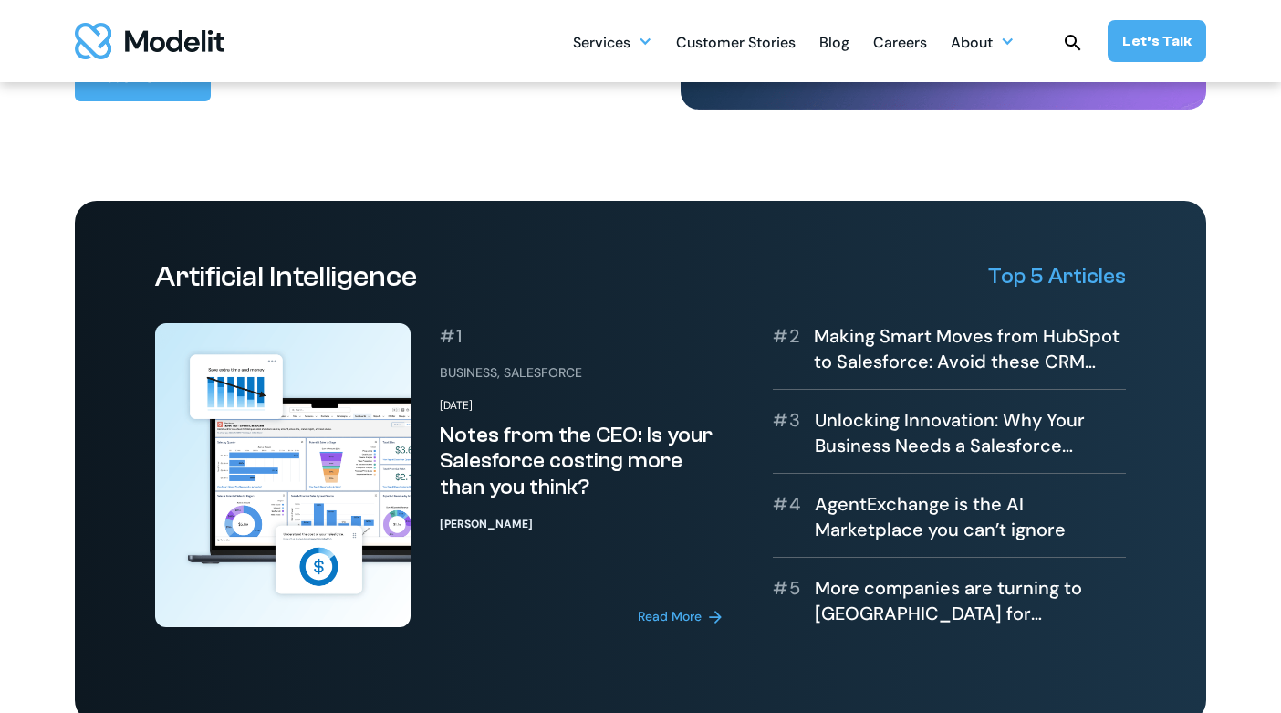
scroll to position [553, 0]
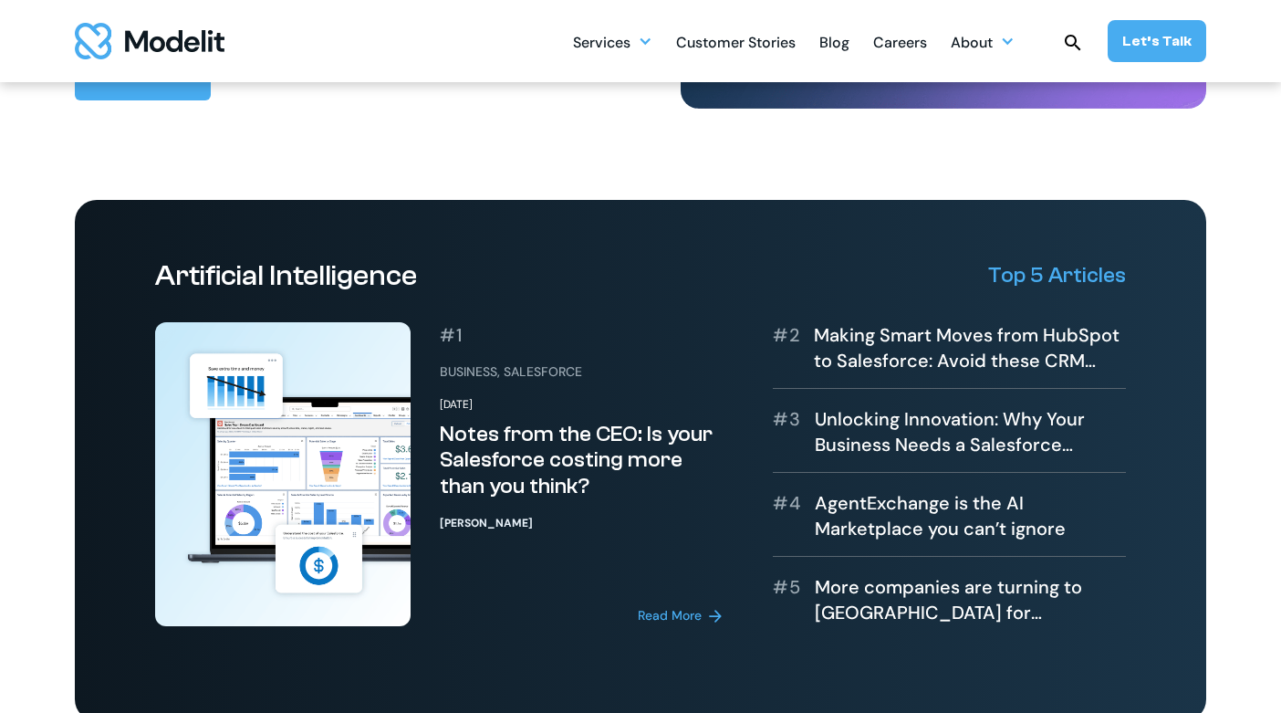
click at [675, 613] on div "Read More" at bounding box center [670, 615] width 64 height 19
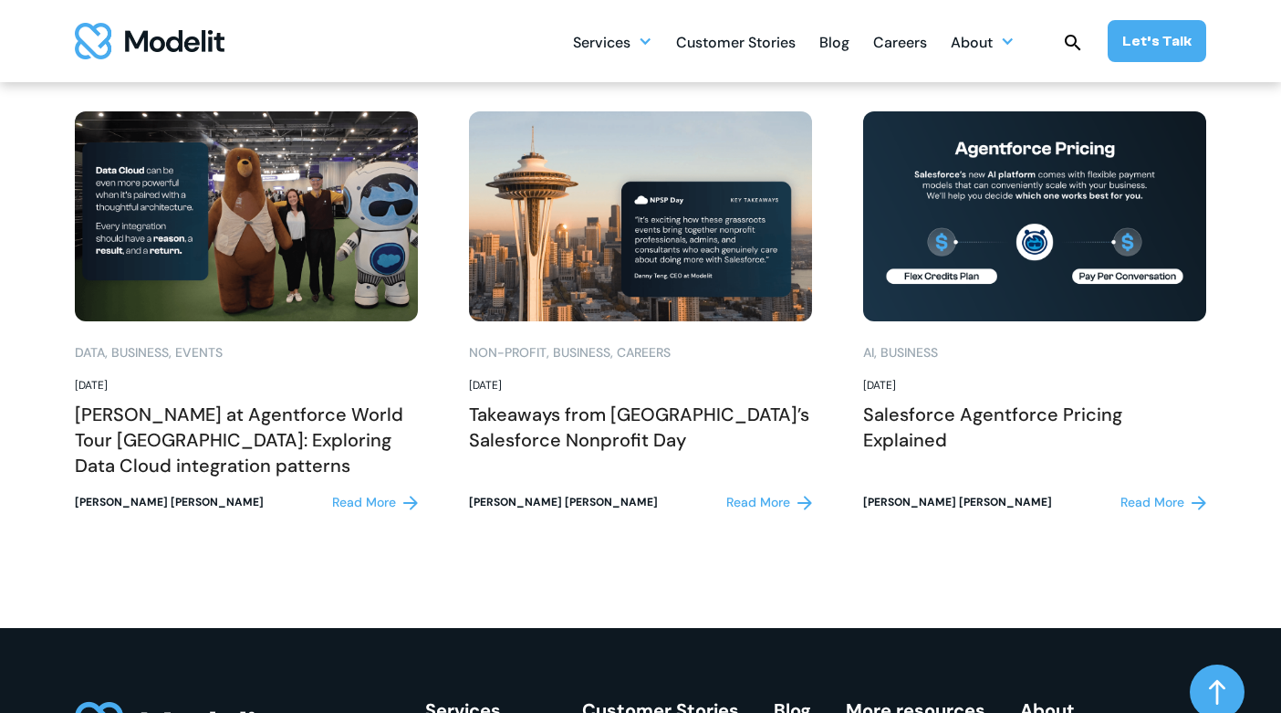
scroll to position [2447, 0]
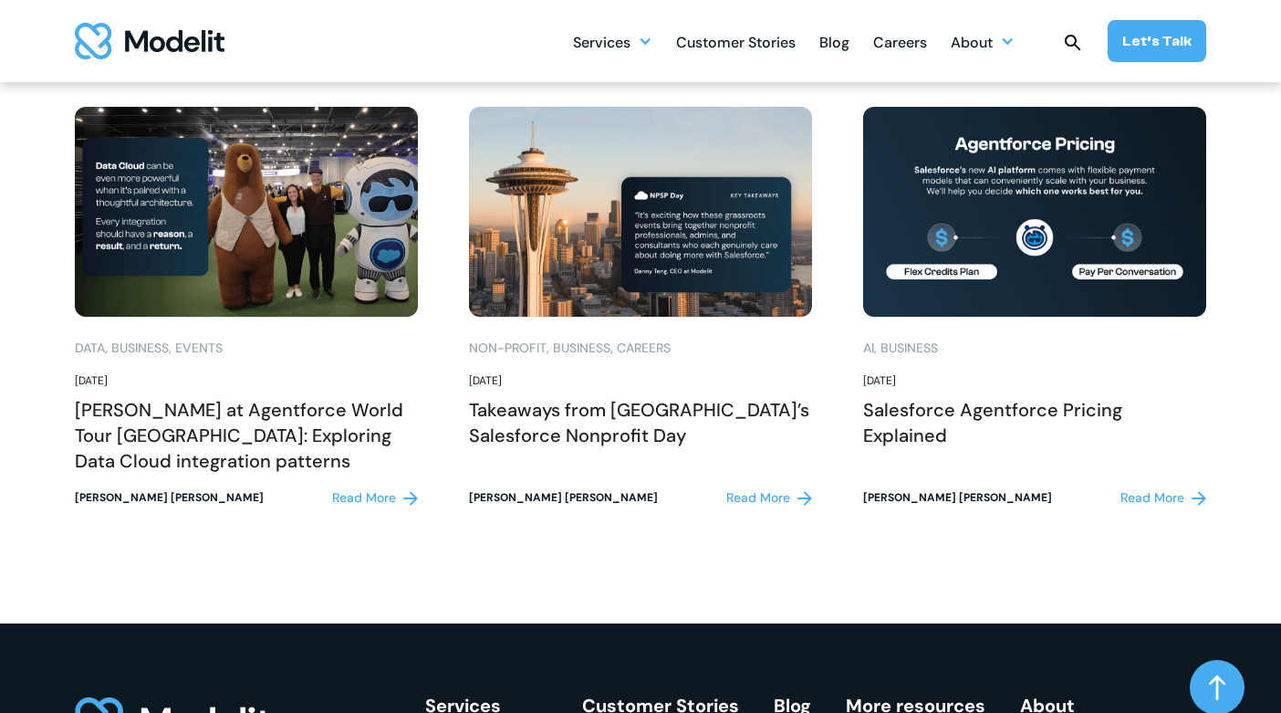
click at [267, 276] on img at bounding box center [246, 212] width 343 height 210
click at [360, 492] on div "Read More" at bounding box center [364, 497] width 64 height 19
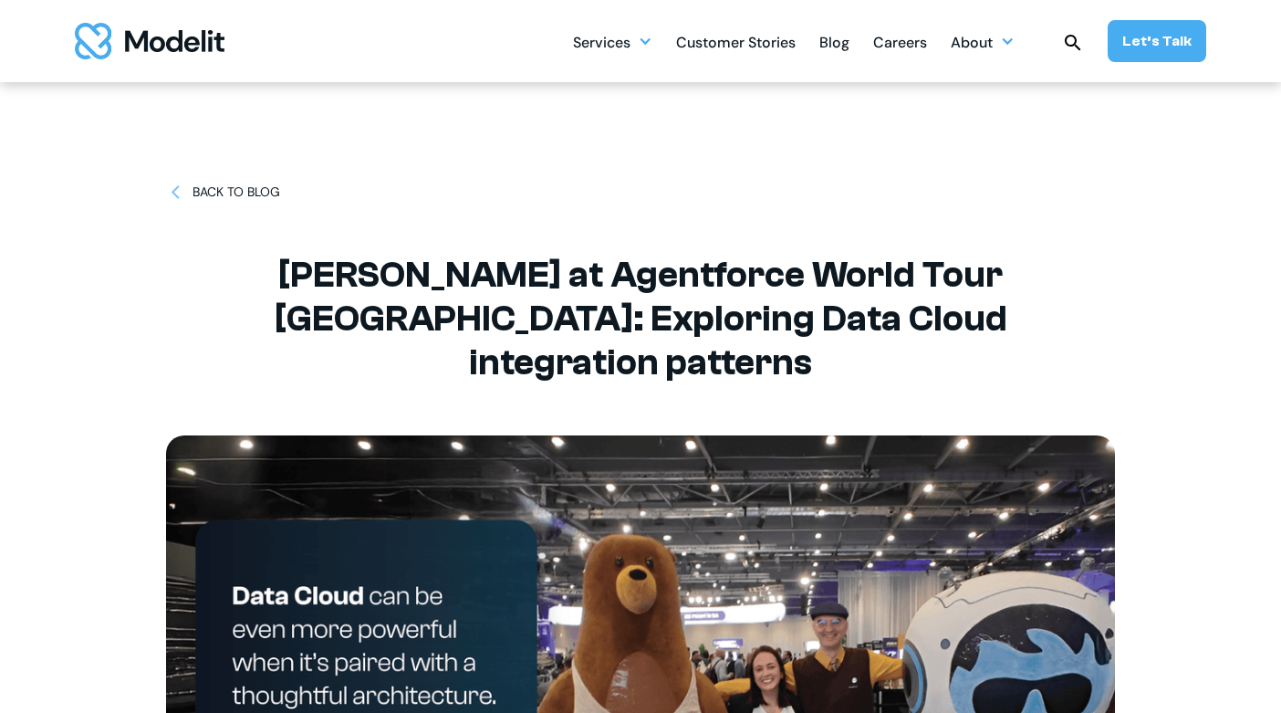
click at [907, 45] on div "Careers" at bounding box center [900, 44] width 54 height 36
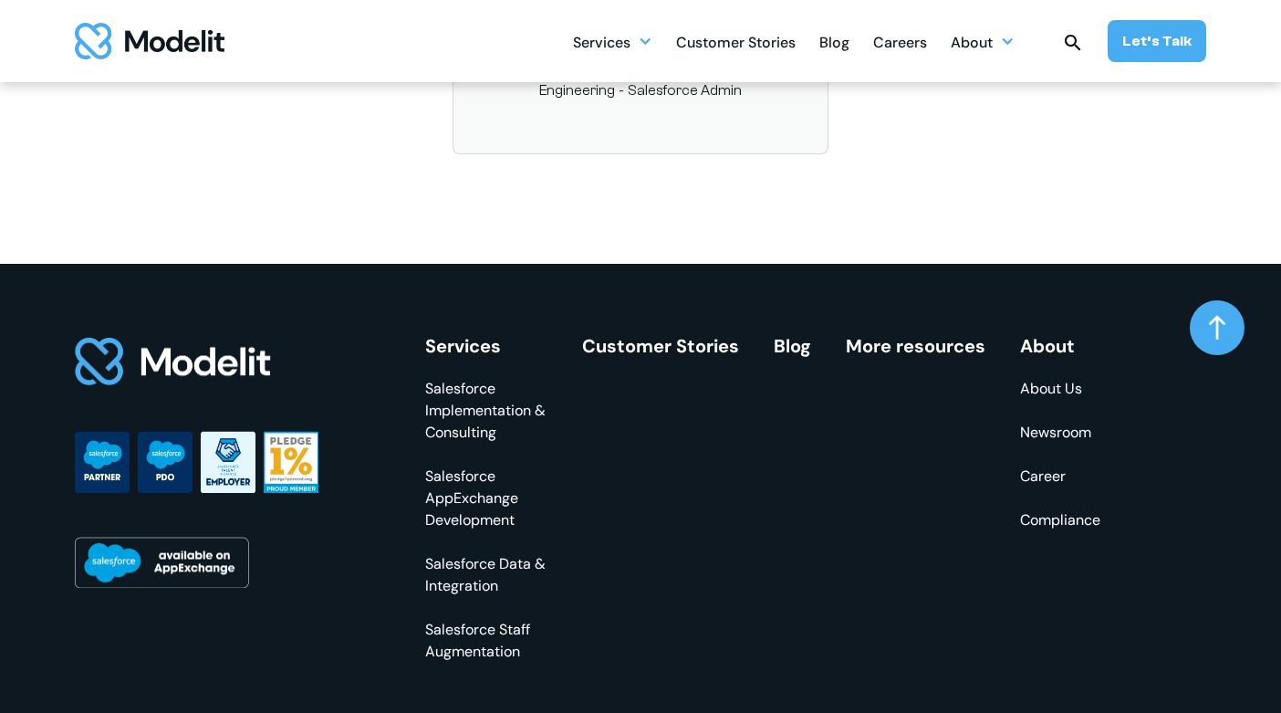
scroll to position [3264, 0]
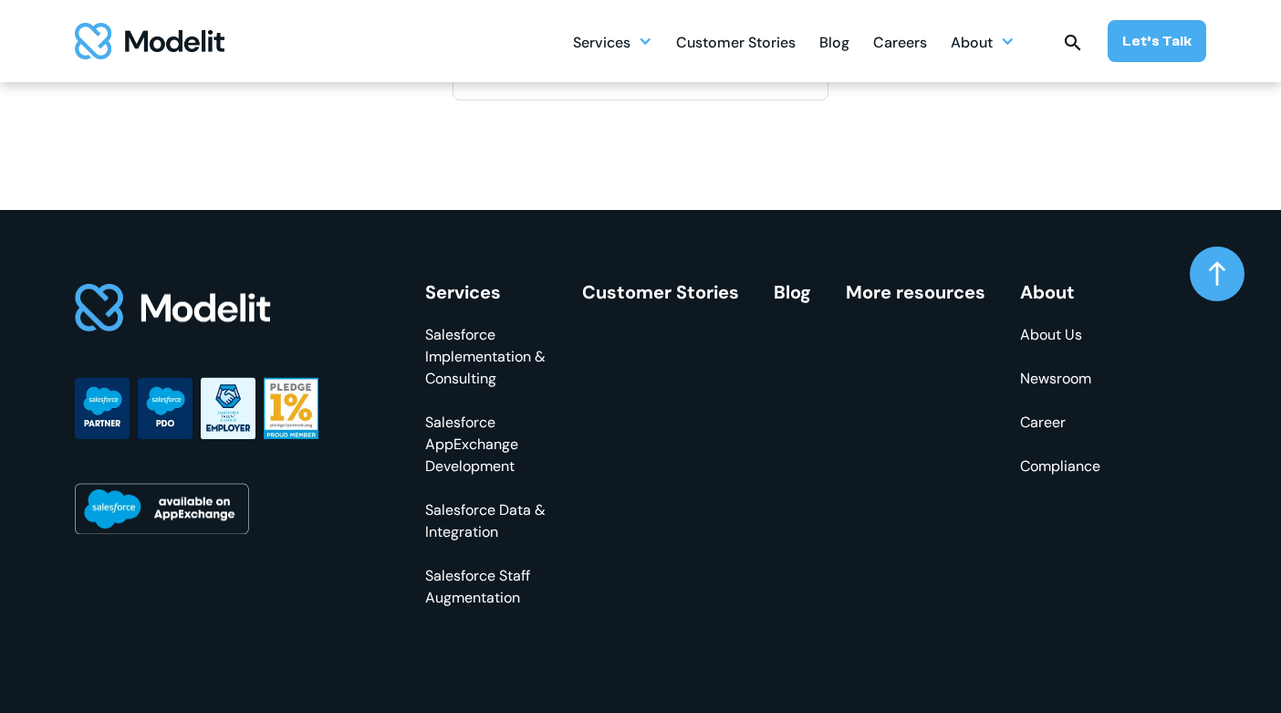
click at [915, 294] on link "More resources" at bounding box center [916, 292] width 140 height 24
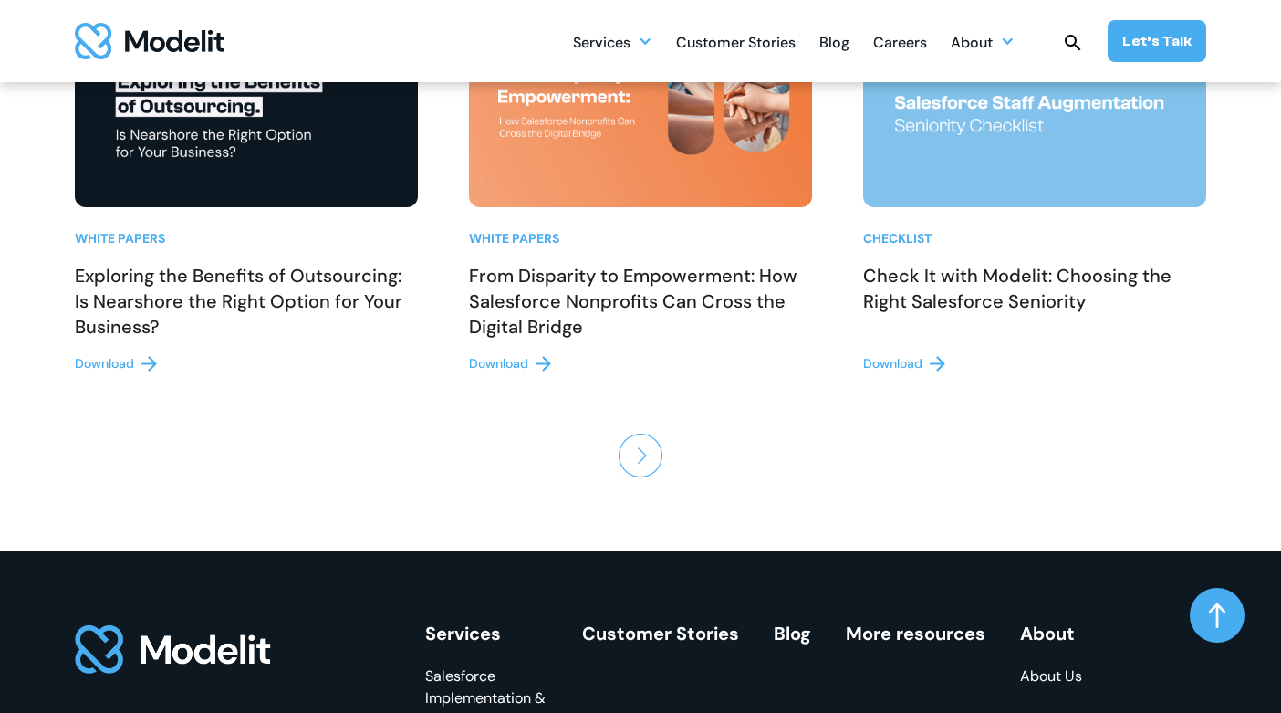
scroll to position [1721, 0]
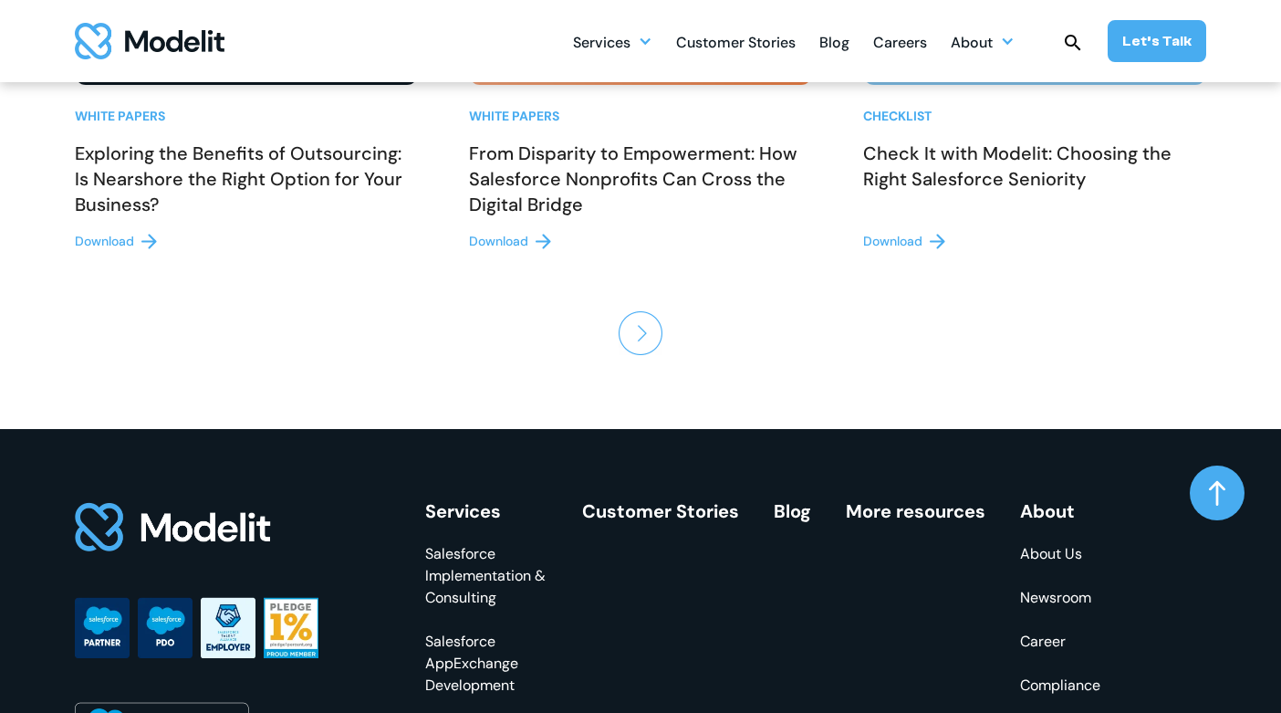
click at [624, 338] on img "Next Page" at bounding box center [641, 333] width 44 height 44
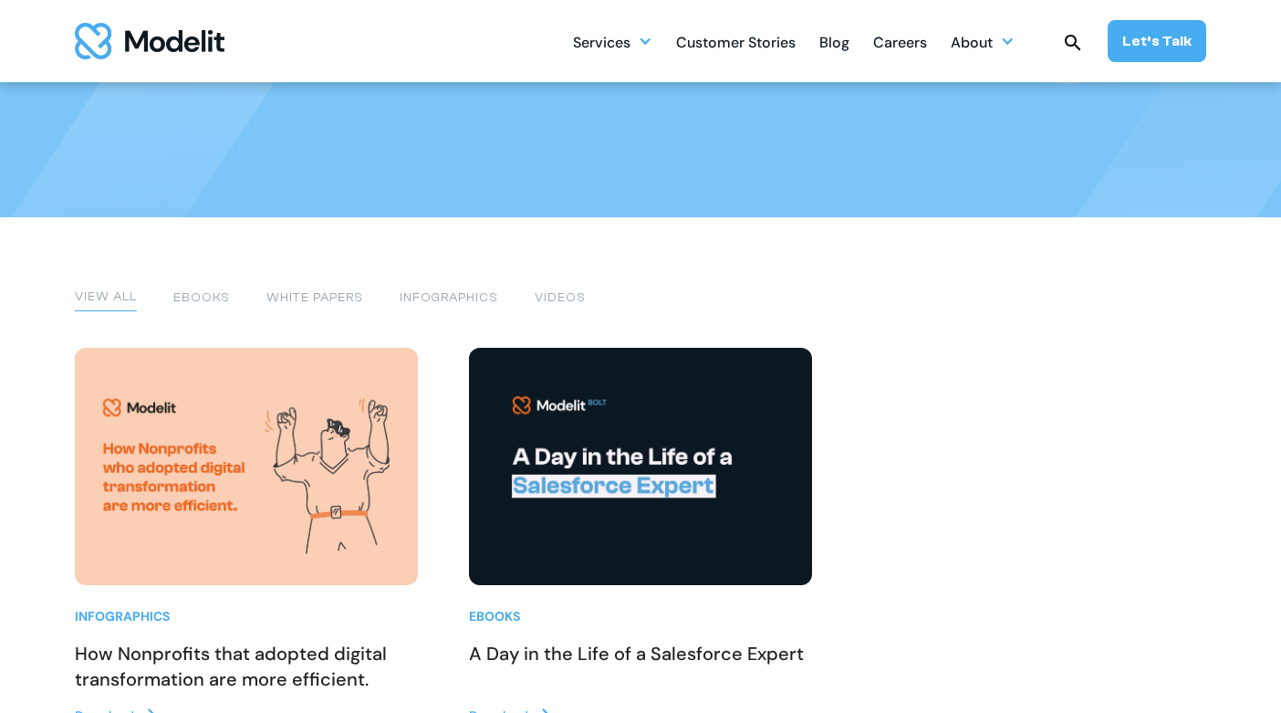
scroll to position [474, 0]
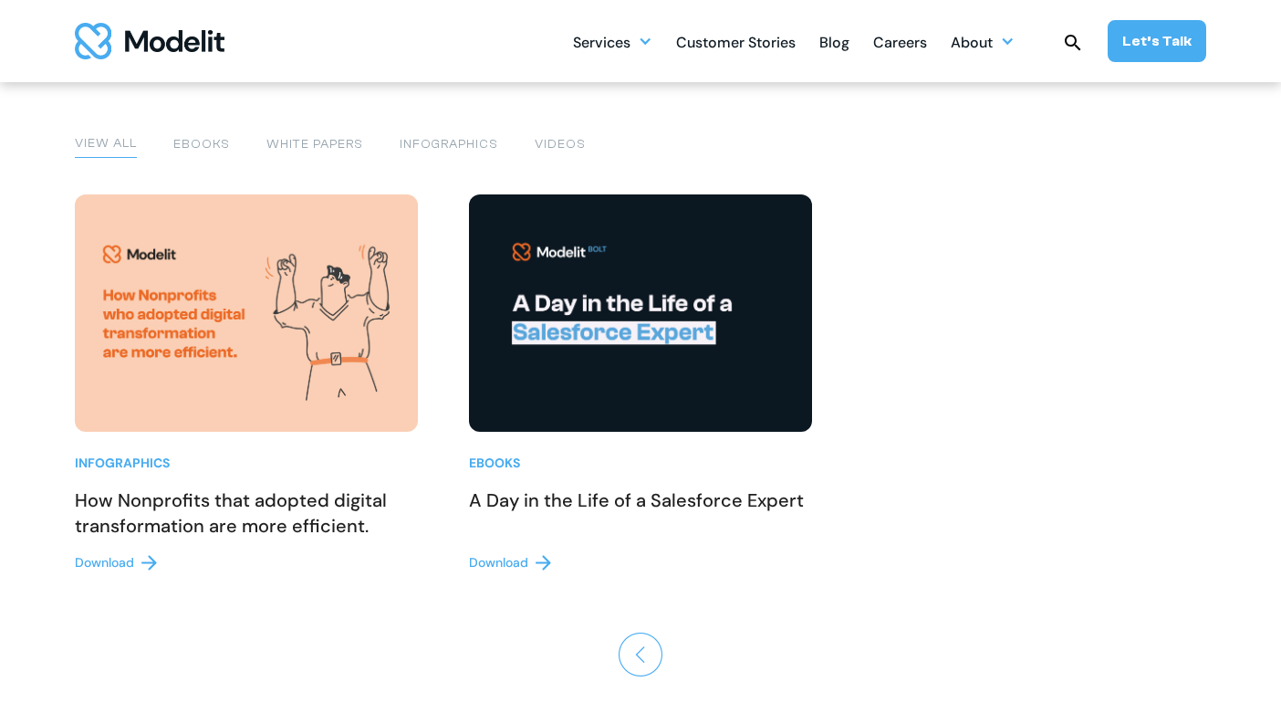
click at [646, 668] on img "Previous Page" at bounding box center [641, 654] width 44 height 44
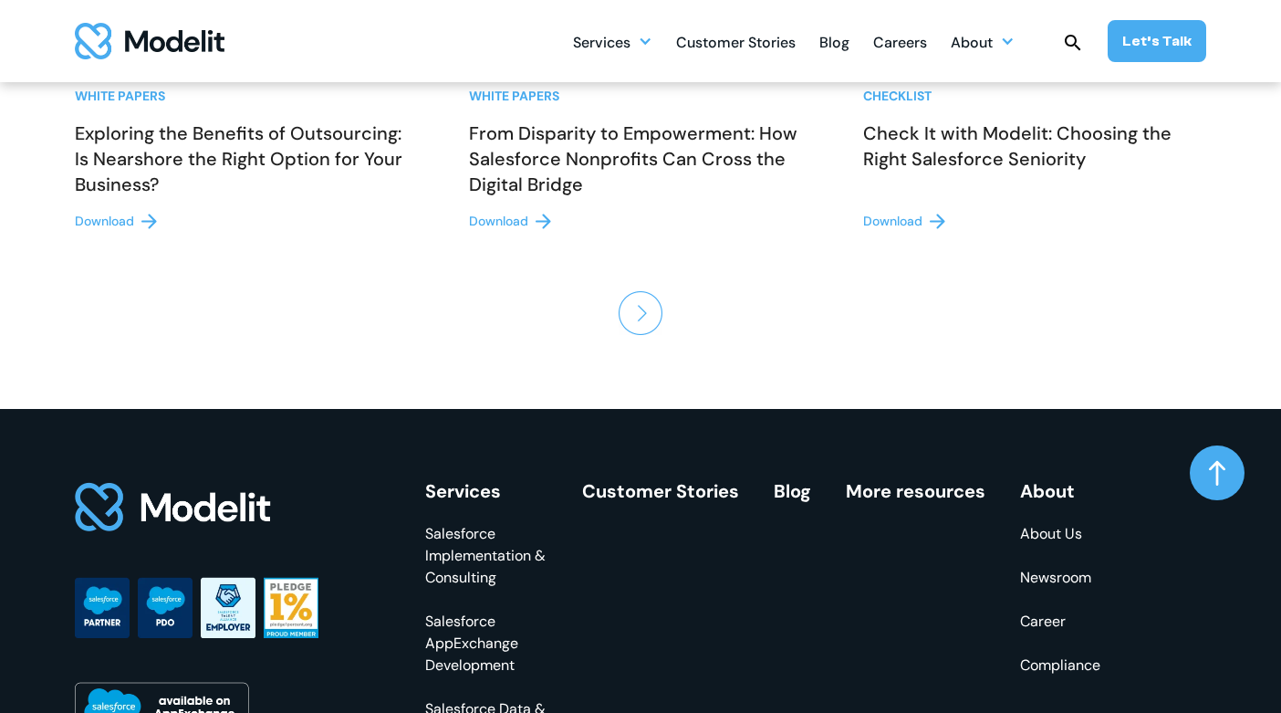
scroll to position [1799, 0]
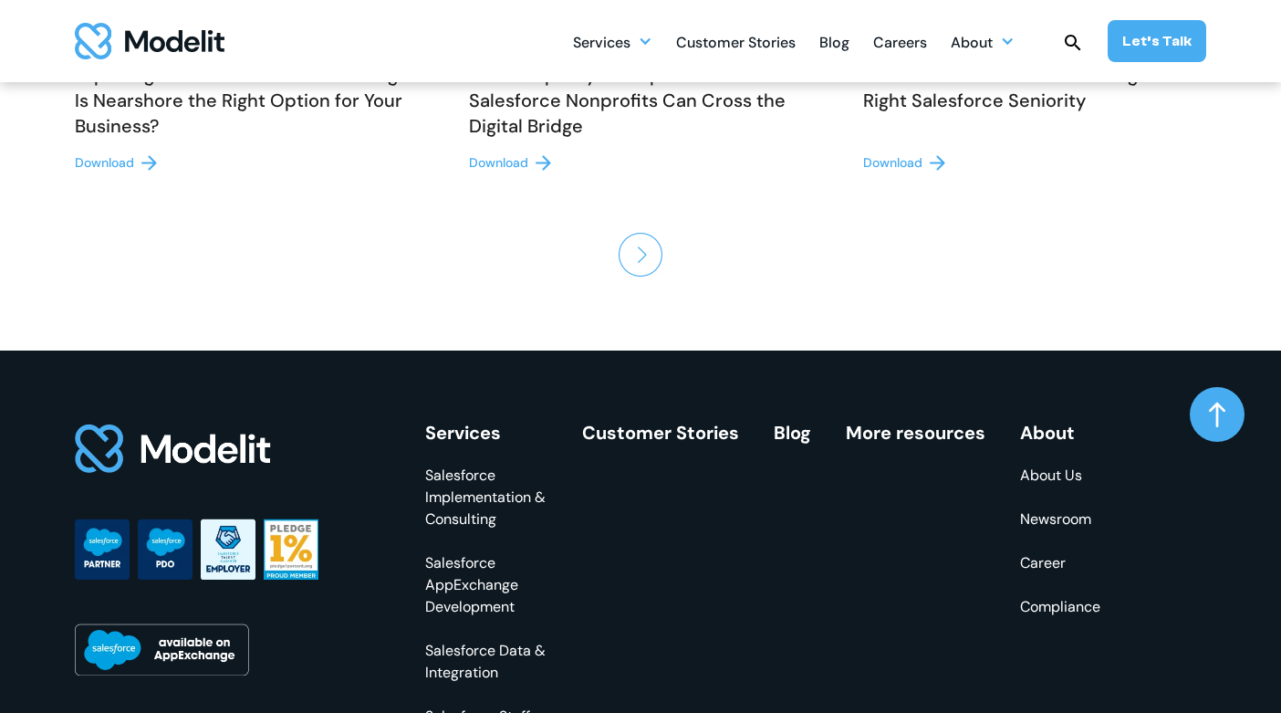
click at [644, 266] on img "Next Page" at bounding box center [641, 255] width 44 height 44
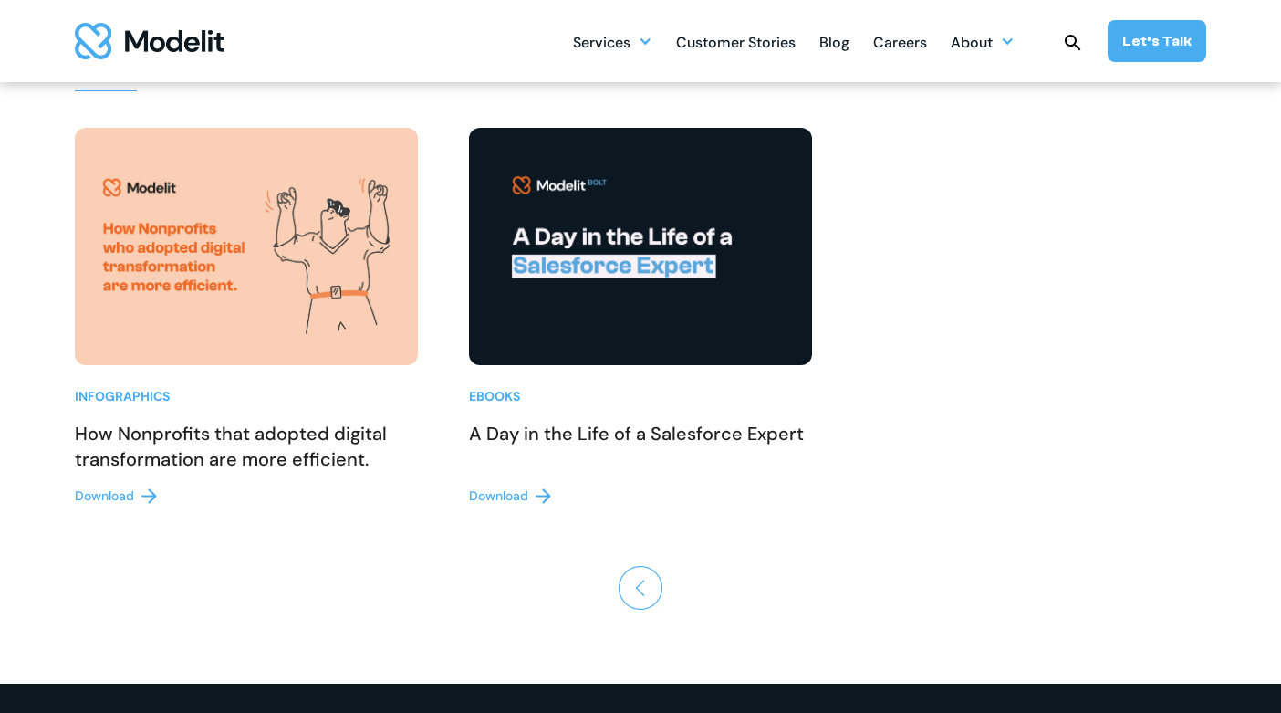
scroll to position [390, 0]
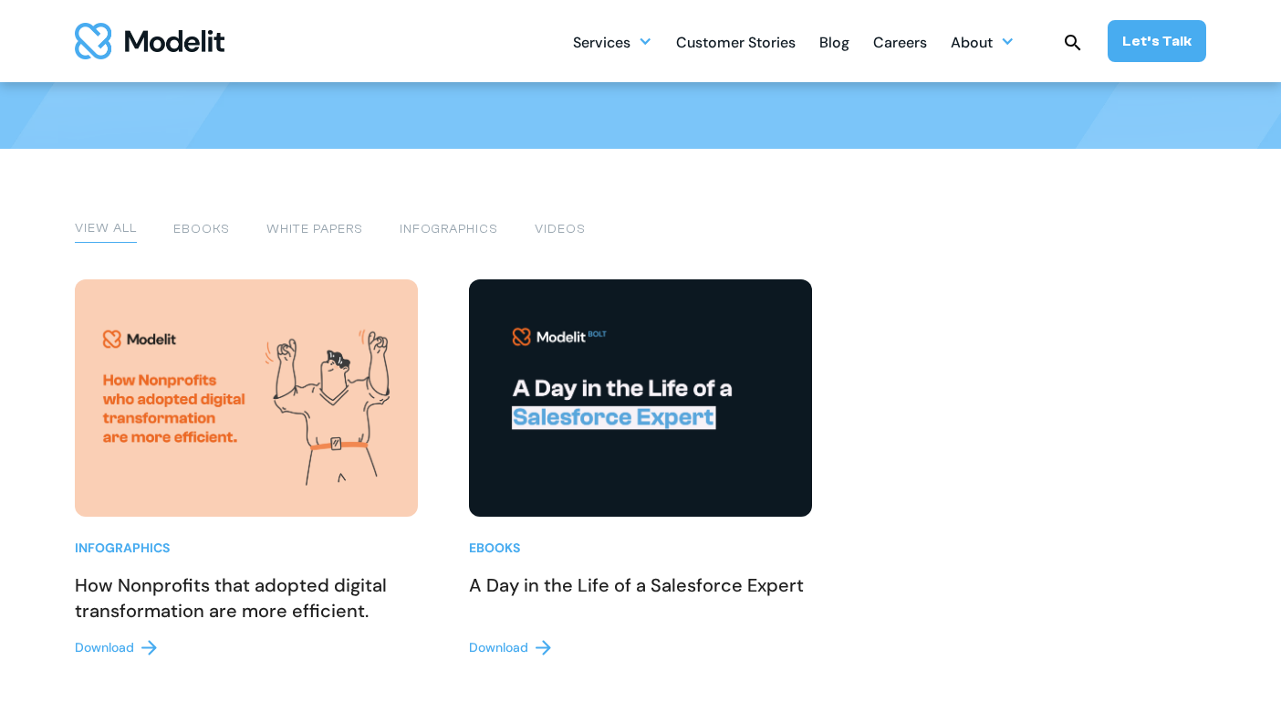
click at [531, 469] on img at bounding box center [640, 397] width 343 height 237
click at [505, 647] on div "Download" at bounding box center [498, 647] width 59 height 19
click at [628, 401] on img at bounding box center [640, 397] width 343 height 237
drag, startPoint x: 494, startPoint y: 546, endPoint x: 557, endPoint y: 400, distance: 159.0
click at [494, 546] on div "Ebooks" at bounding box center [640, 547] width 343 height 19
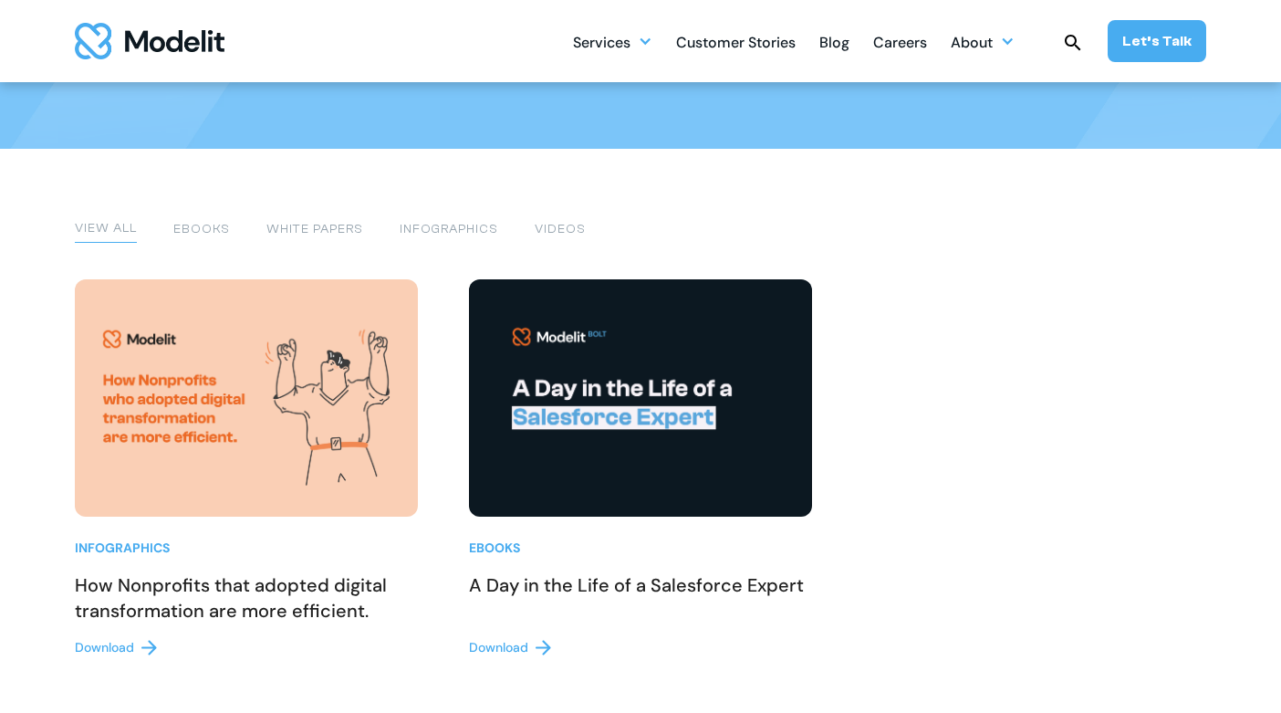
click at [557, 400] on img at bounding box center [640, 397] width 343 height 237
click at [557, 398] on img at bounding box center [640, 397] width 343 height 237
click at [517, 649] on div "Download" at bounding box center [498, 647] width 59 height 19
